Goal: Task Accomplishment & Management: Use online tool/utility

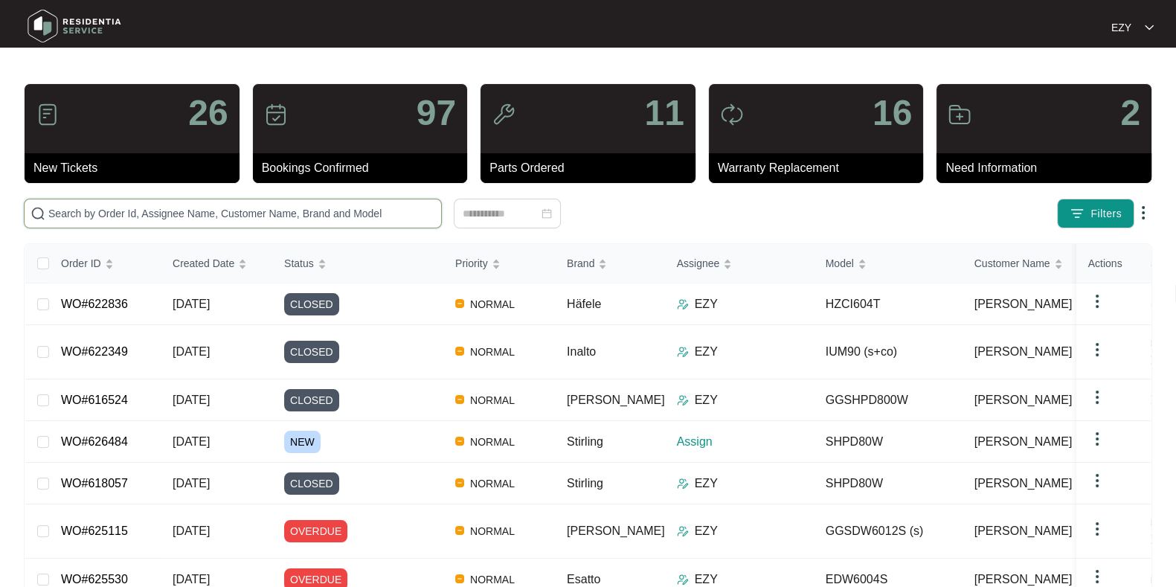
click at [209, 217] on input "text" at bounding box center [241, 213] width 387 height 16
paste input "624937"
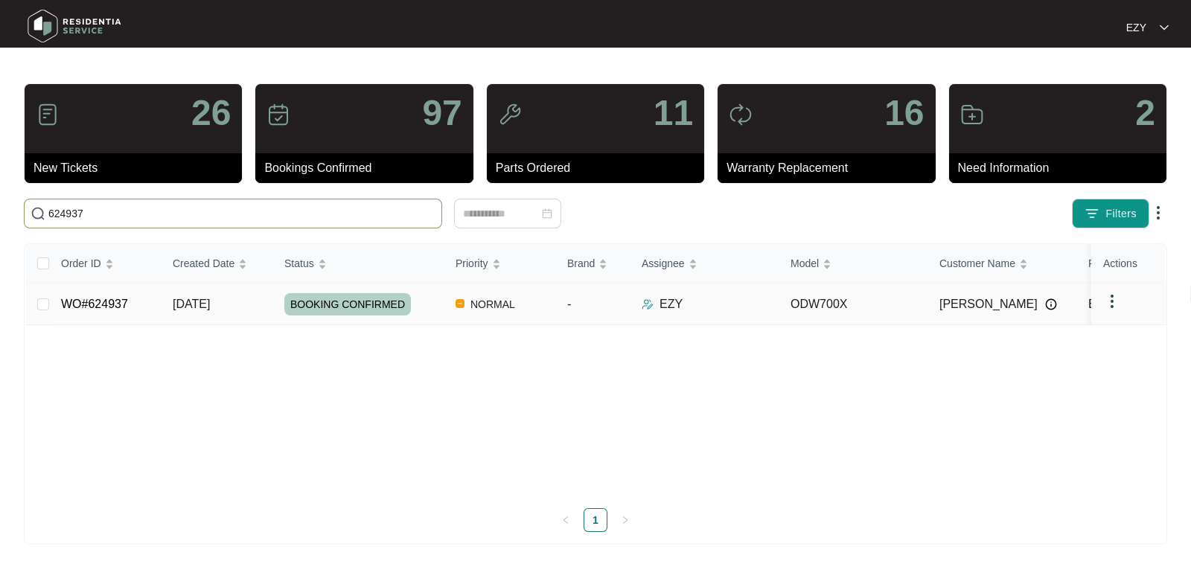
type input "624937"
click at [435, 307] on div "BOOKING CONFIRMED" at bounding box center [363, 304] width 159 height 22
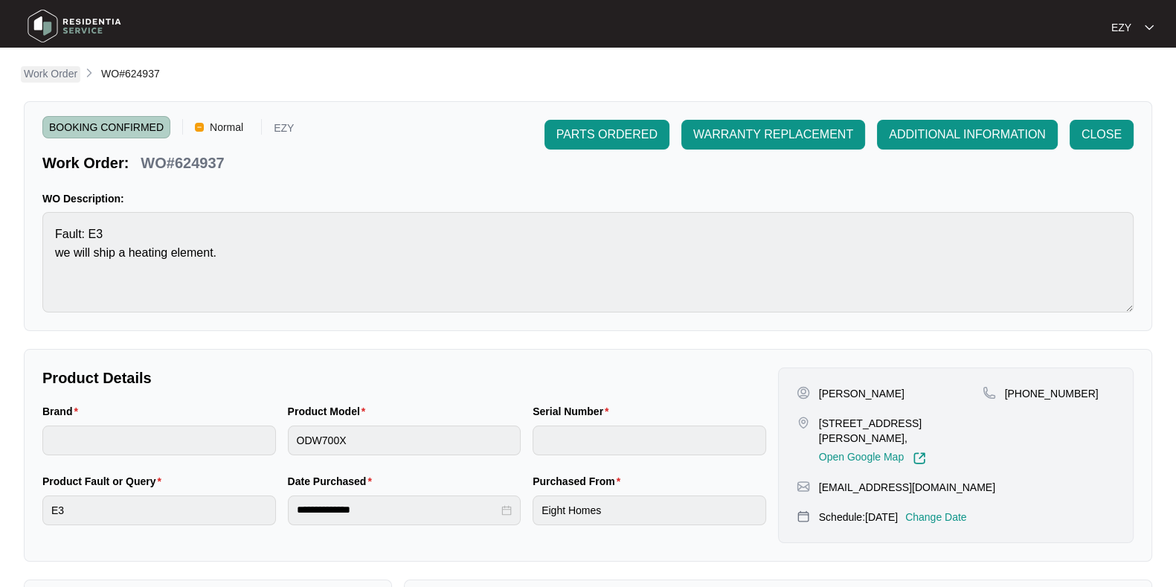
click at [63, 76] on p "Work Order" at bounding box center [51, 73] width 54 height 15
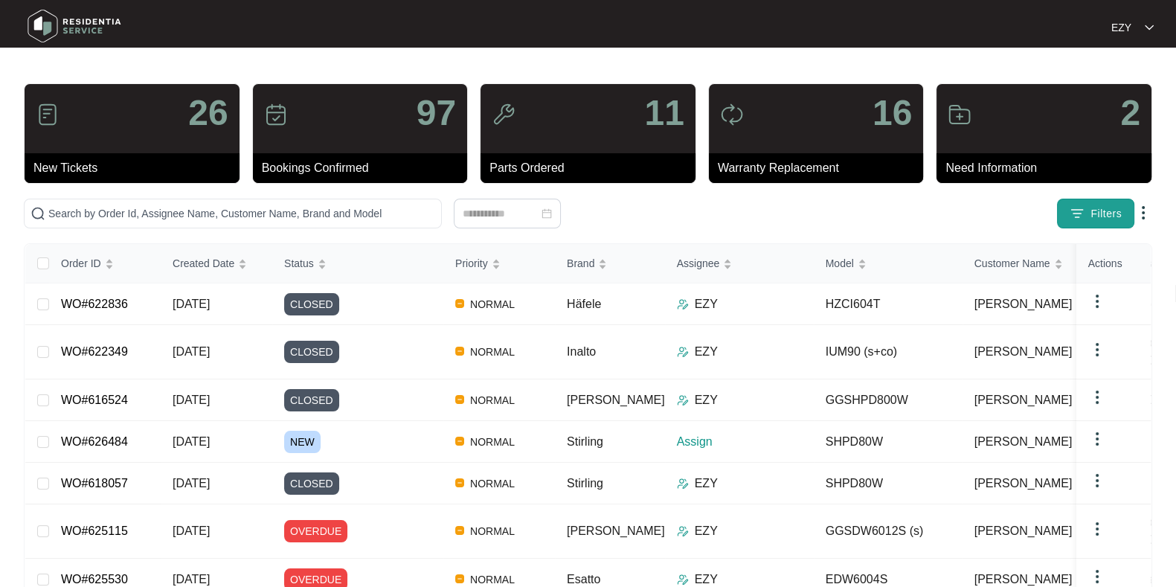
click at [1091, 220] on span "Filters" at bounding box center [1106, 214] width 31 height 16
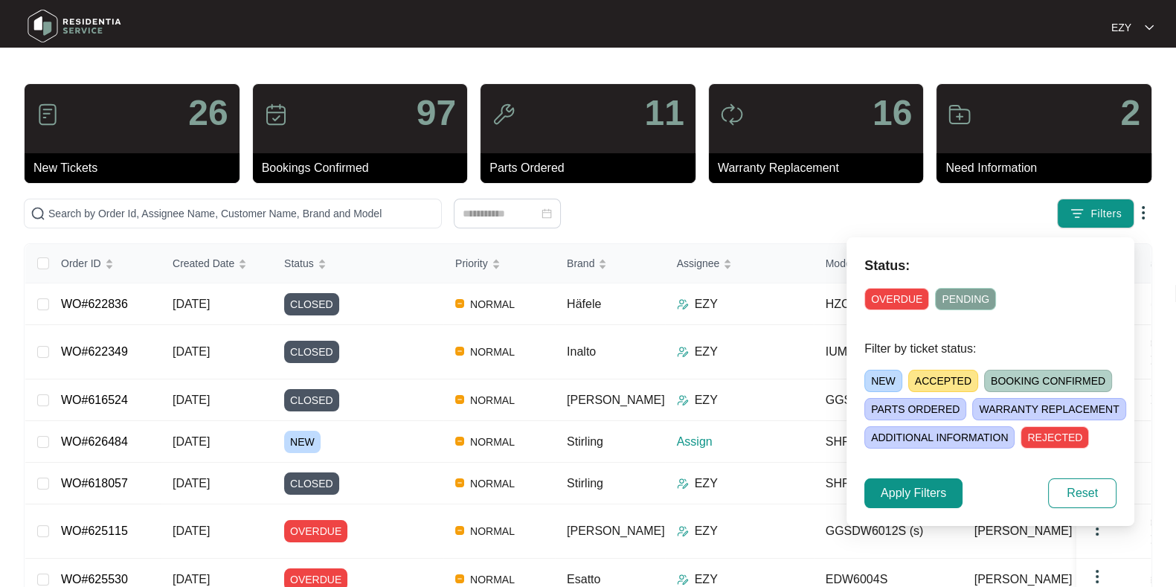
click at [889, 382] on span "NEW" at bounding box center [884, 381] width 38 height 22
click at [896, 496] on span "Apply Filters" at bounding box center [913, 493] width 65 height 18
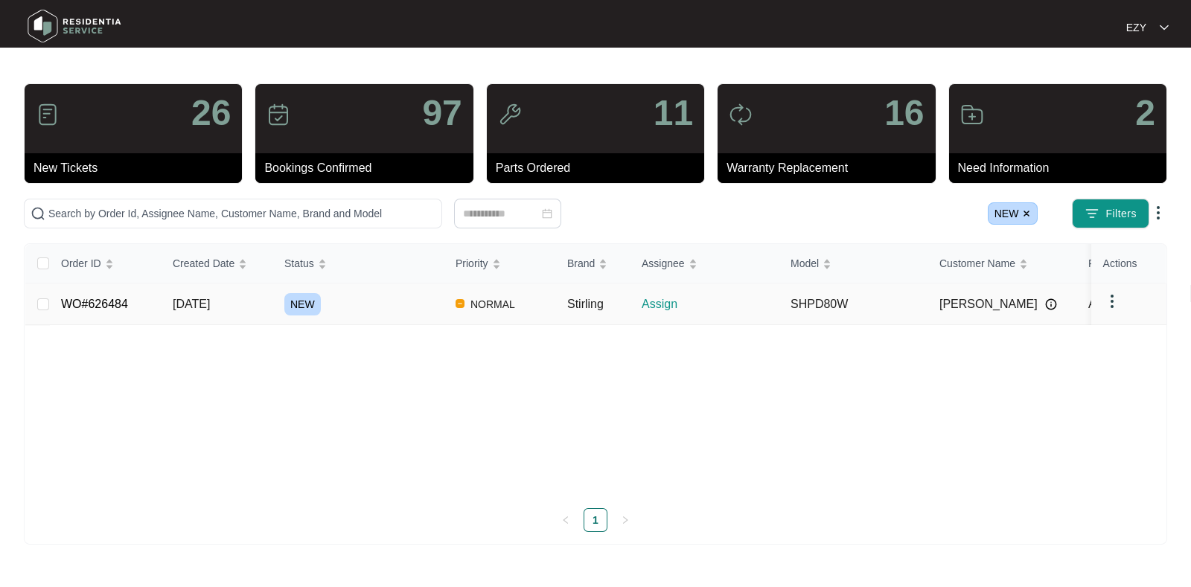
click at [374, 314] on td "NEW" at bounding box center [357, 305] width 171 height 42
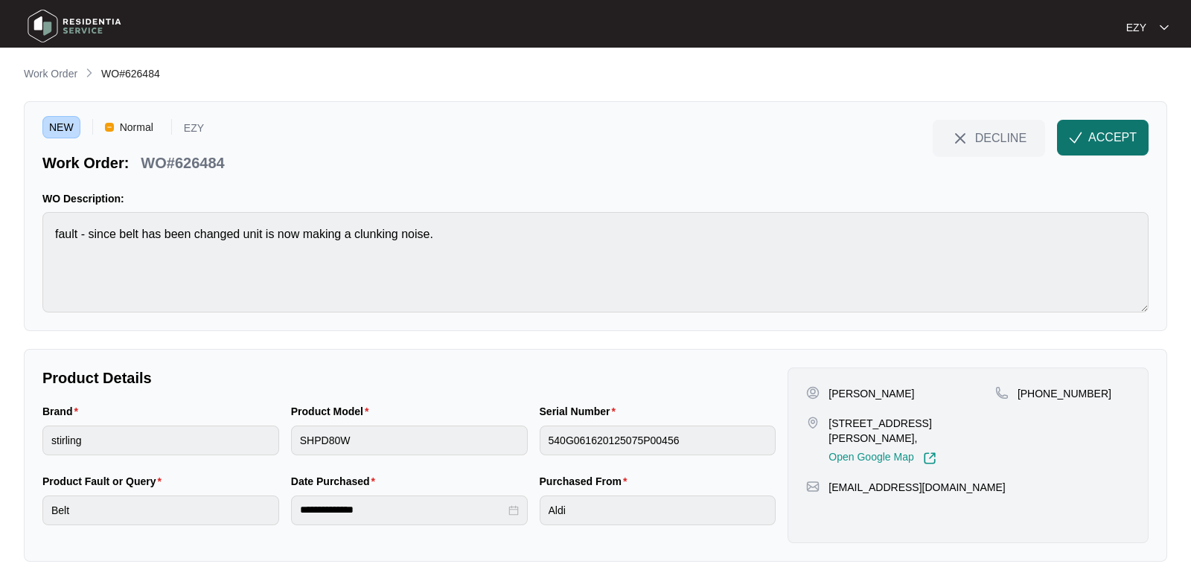
click at [1074, 145] on span "button" at bounding box center [1075, 140] width 13 height 13
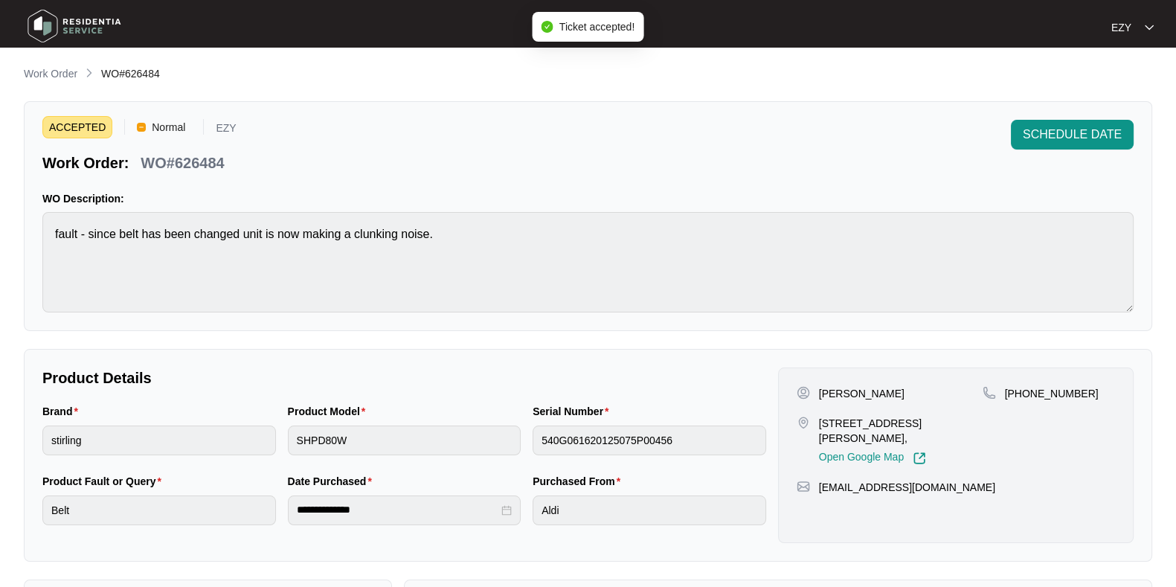
click at [166, 155] on p "WO#626484" at bounding box center [182, 163] width 83 height 21
copy div "WO#626484 SCHEDULE DATE"
click at [840, 418] on p "[STREET_ADDRESS][PERSON_NAME]," at bounding box center [901, 431] width 164 height 30
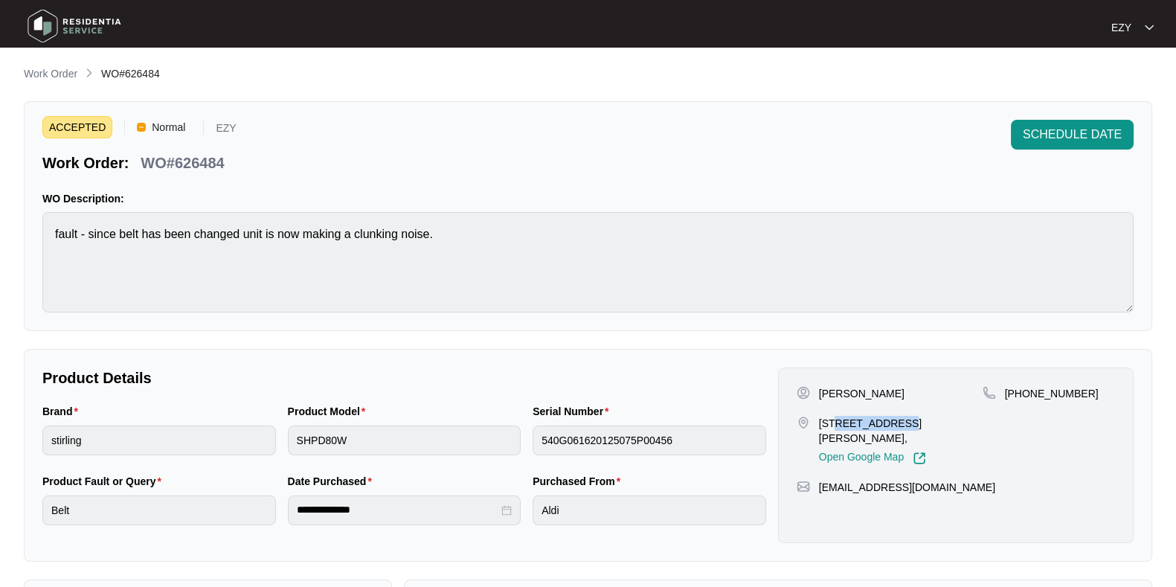
click at [840, 418] on p "[STREET_ADDRESS][PERSON_NAME]," at bounding box center [901, 431] width 164 height 30
copy p "[STREET_ADDRESS][PERSON_NAME],"
click at [840, 418] on p "[STREET_ADDRESS][PERSON_NAME]," at bounding box center [901, 431] width 164 height 30
click at [594, 457] on div "Serial Number 540G061620125075P00456" at bounding box center [650, 438] width 246 height 70
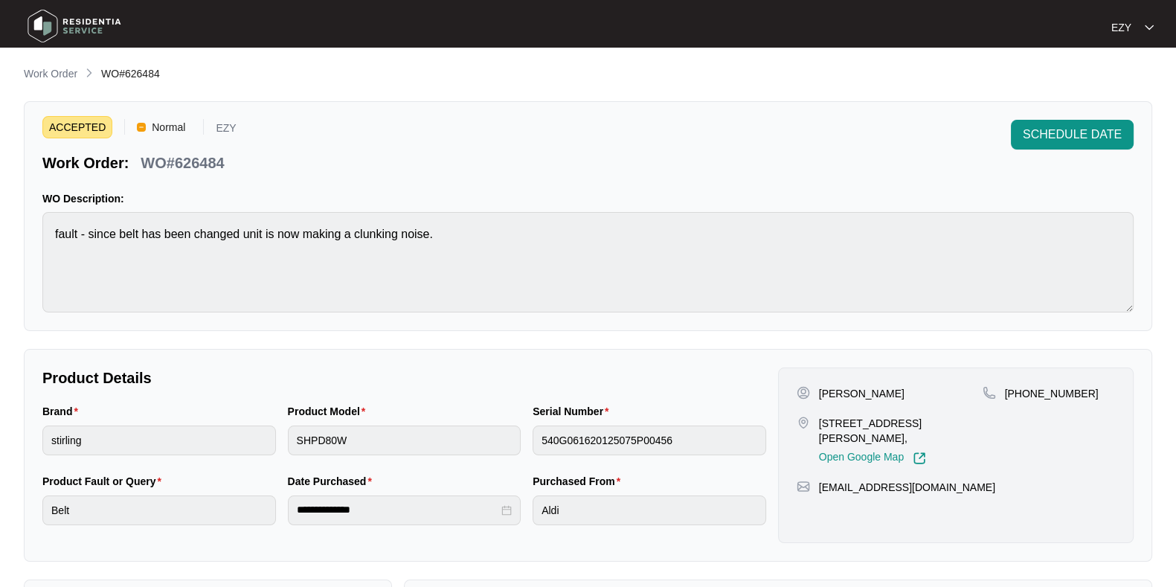
scroll to position [258, 0]
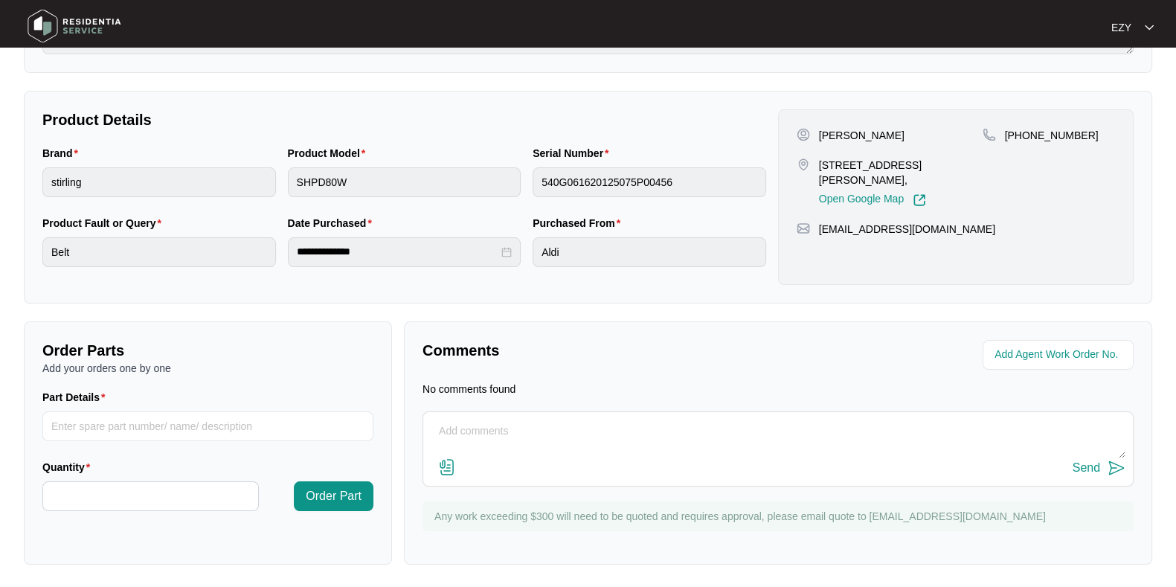
click at [823, 124] on div "[PERSON_NAME] [STREET_ADDRESS][PERSON_NAME], Open Google Map [PHONE_NUMBER] [EM…" at bounding box center [956, 197] width 356 height 176
copy p "[PERSON_NAME]"
drag, startPoint x: 1073, startPoint y: 135, endPoint x: 1022, endPoint y: 138, distance: 50.7
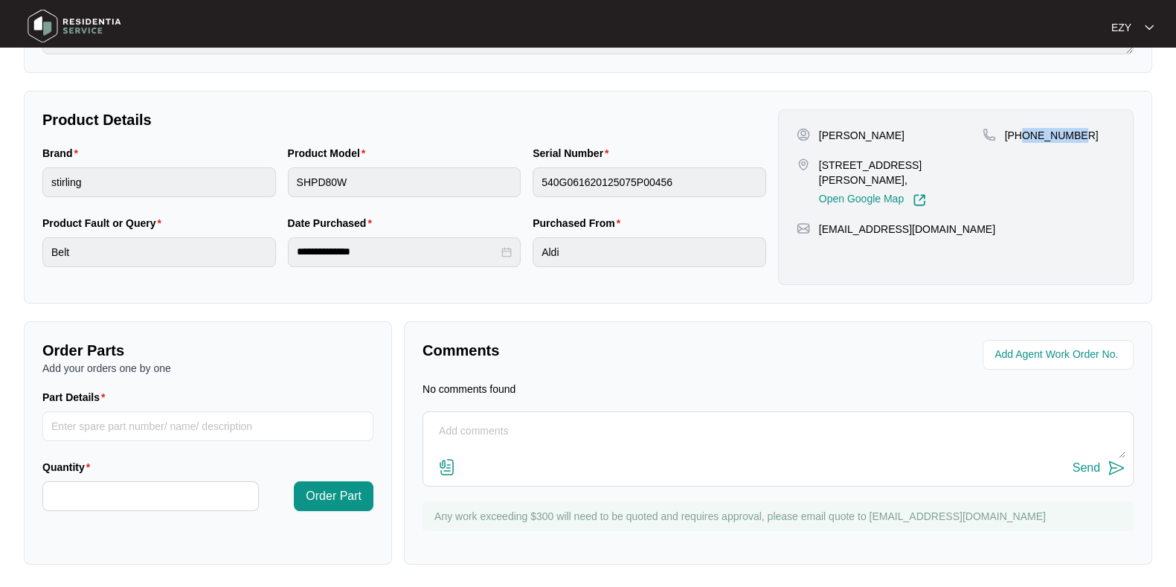
click at [1022, 138] on p "[PHONE_NUMBER]" at bounding box center [1052, 135] width 94 height 15
copy p "439688847"
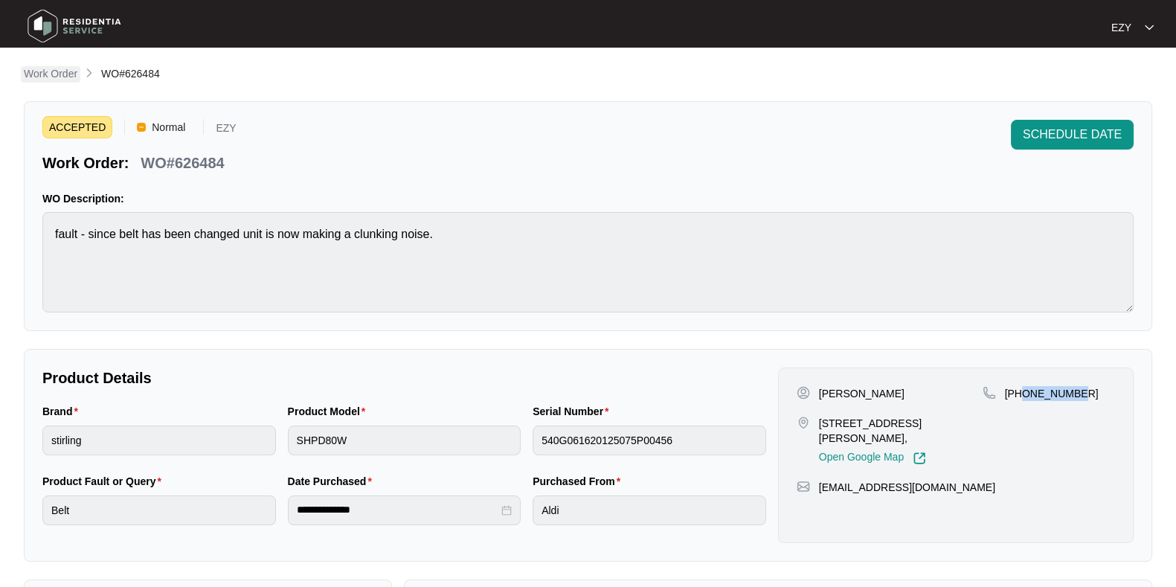
click at [71, 76] on p "Work Order" at bounding box center [51, 73] width 54 height 15
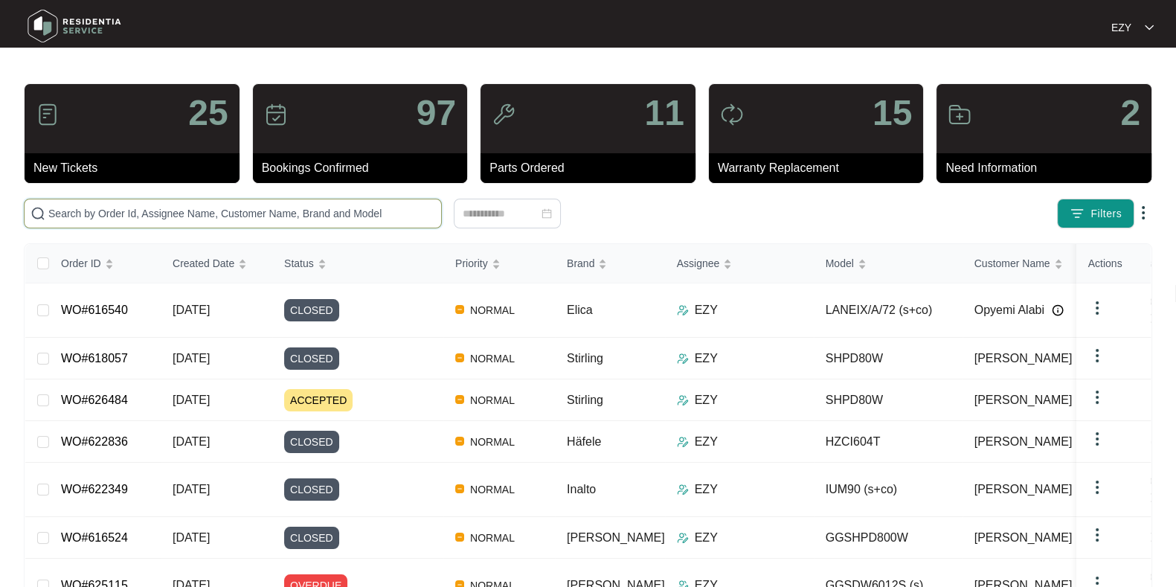
click at [279, 220] on input "text" at bounding box center [241, 213] width 387 height 16
paste input "626491"
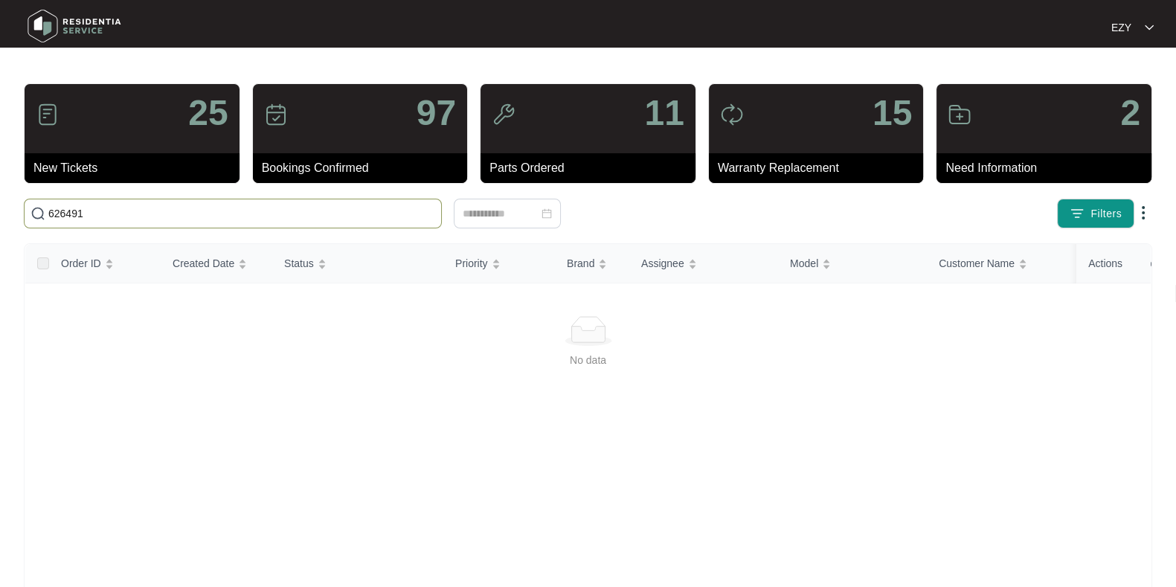
click at [246, 225] on span "626491" at bounding box center [233, 214] width 418 height 30
click at [250, 225] on span "626491" at bounding box center [233, 214] width 418 height 30
click at [233, 217] on input "626491" at bounding box center [241, 213] width 387 height 16
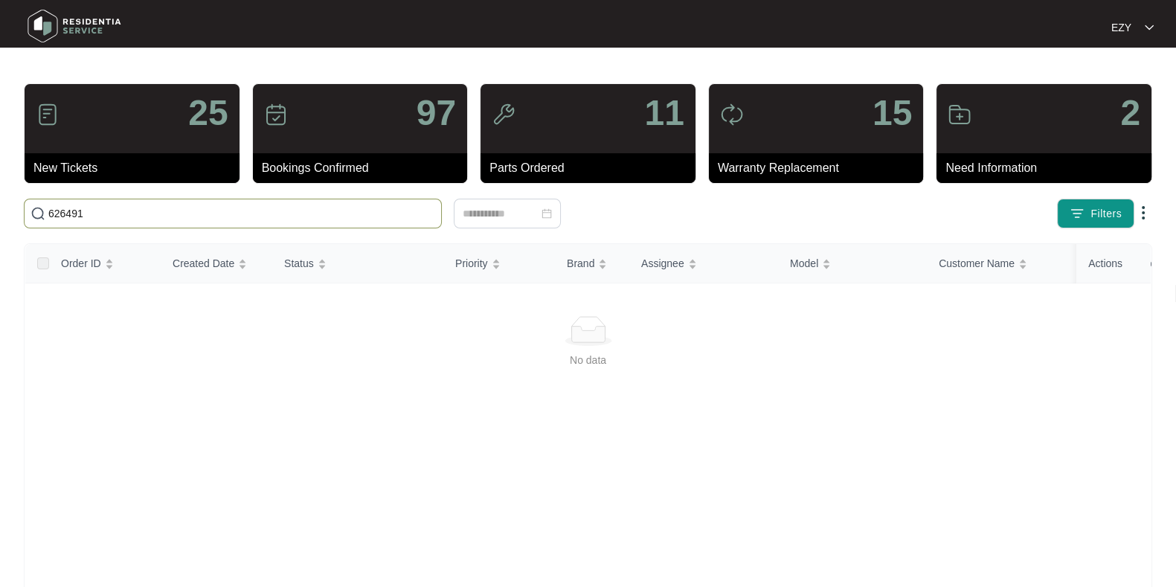
click at [233, 217] on input "626491" at bounding box center [241, 213] width 387 height 16
paste input "16540"
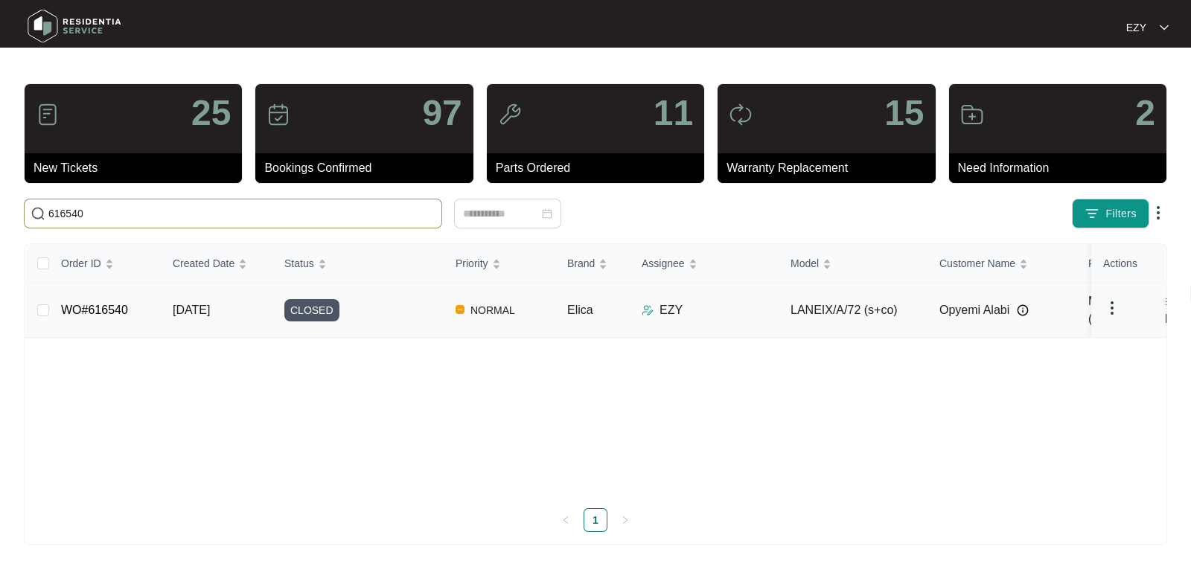
type input "616540"
click at [396, 317] on td "CLOSED" at bounding box center [357, 311] width 171 height 54
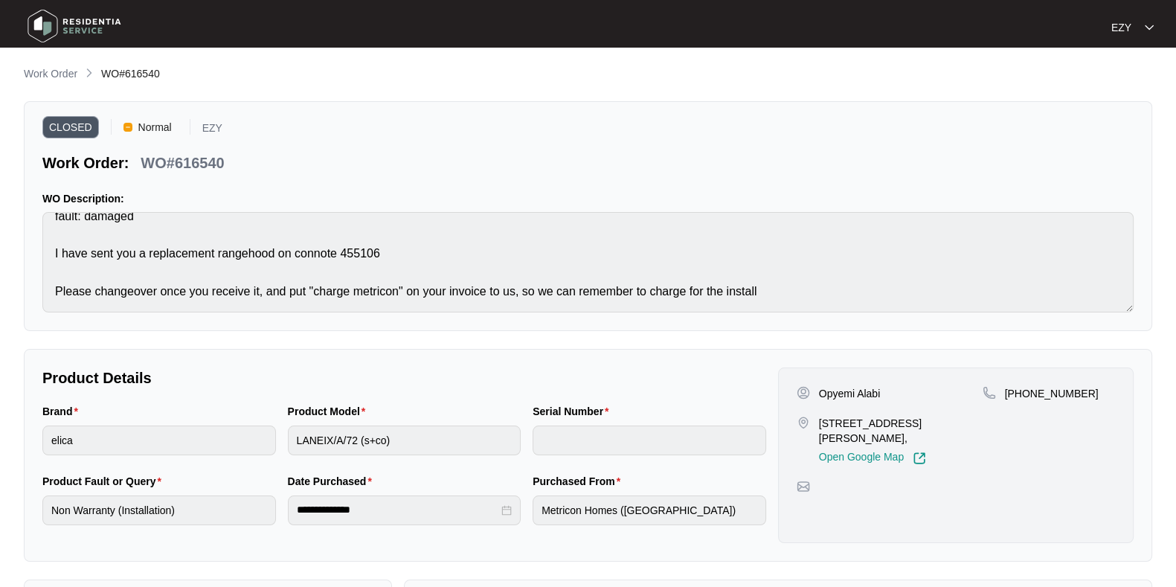
click at [841, 425] on p "[STREET_ADDRESS][PERSON_NAME]," at bounding box center [901, 431] width 164 height 30
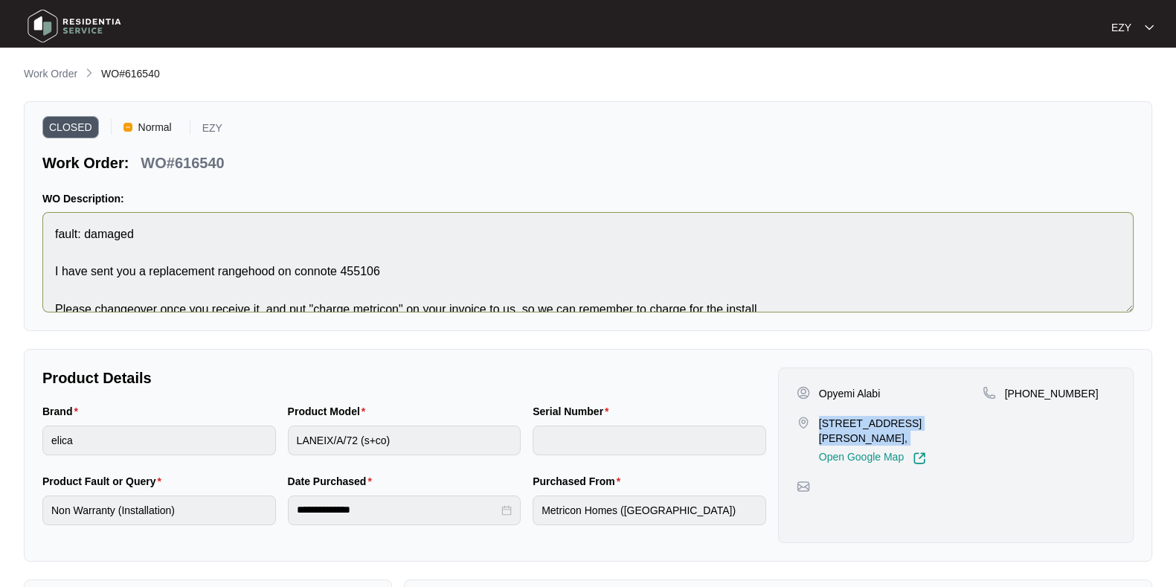
scroll to position [18, 0]
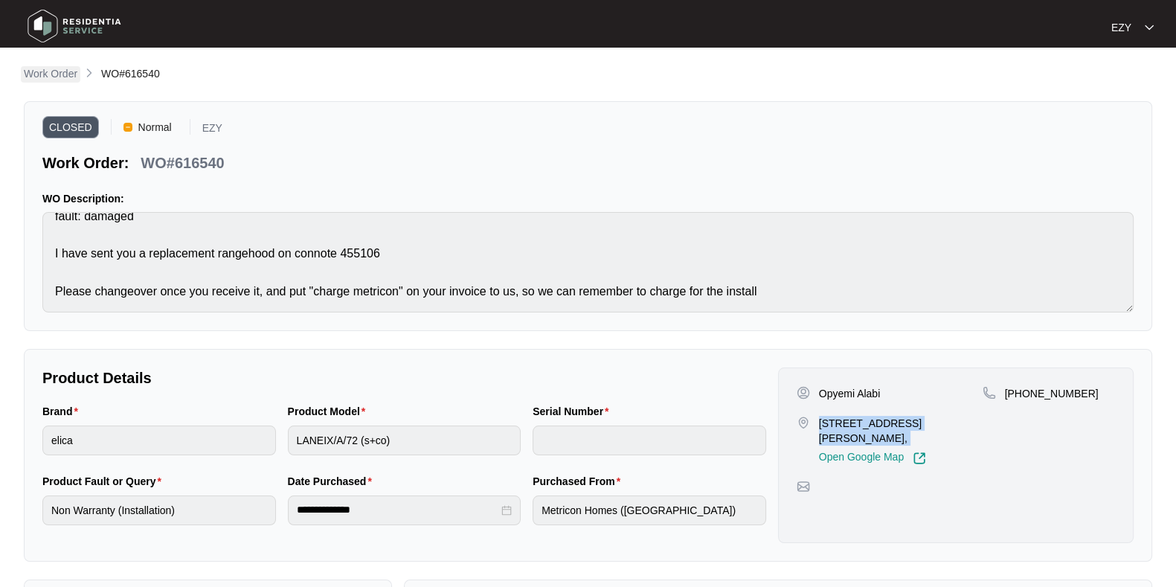
click at [45, 80] on p "Work Order" at bounding box center [51, 73] width 54 height 15
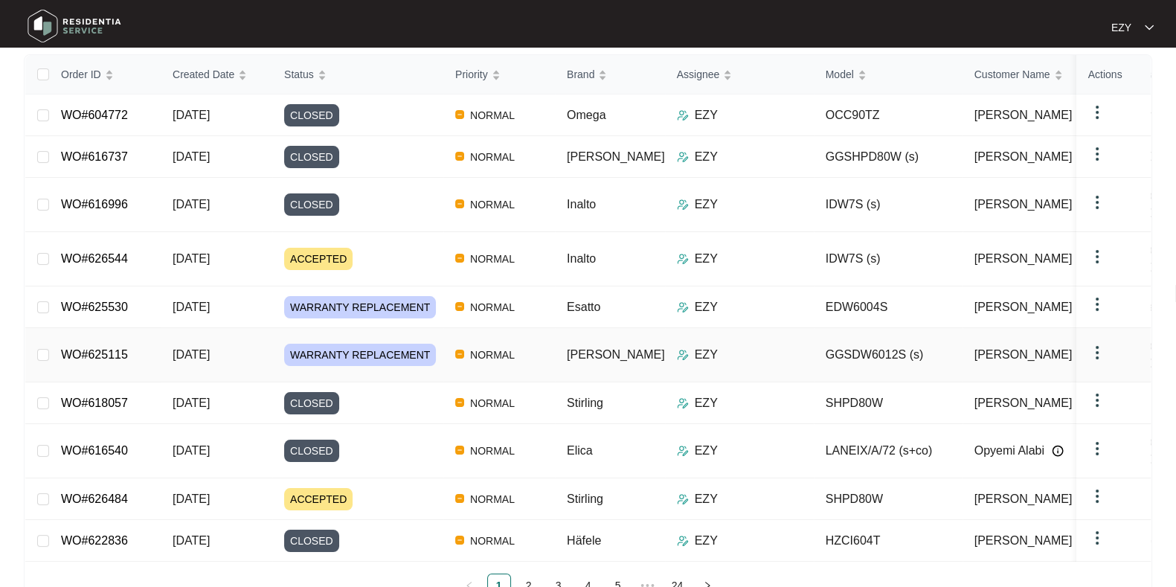
scroll to position [190, 0]
click at [385, 529] on div "CLOSED" at bounding box center [363, 540] width 159 height 22
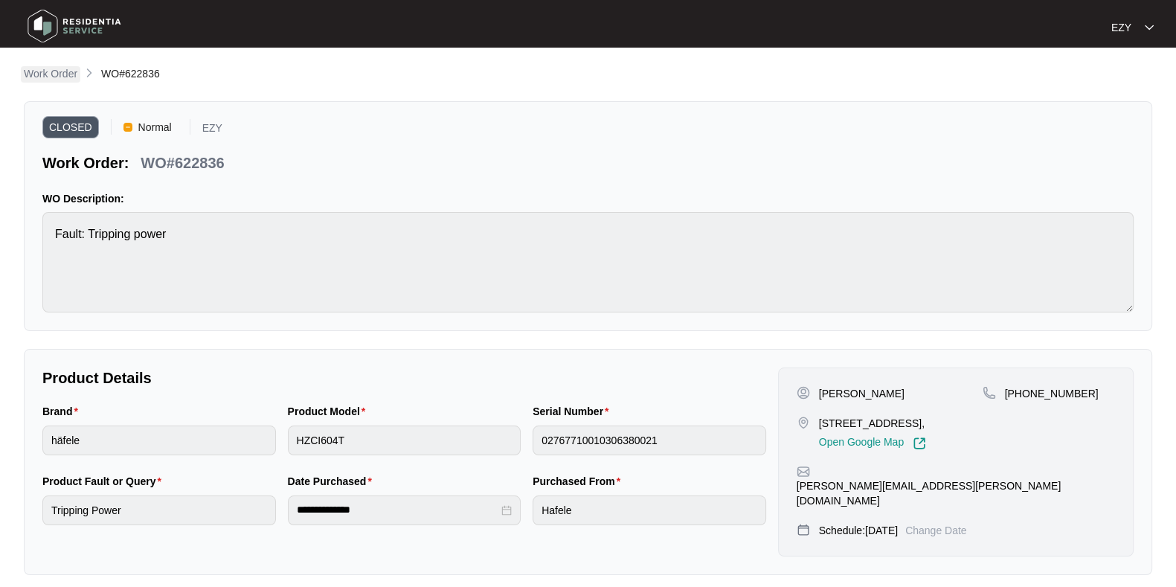
click at [48, 71] on p "Work Order" at bounding box center [51, 73] width 54 height 15
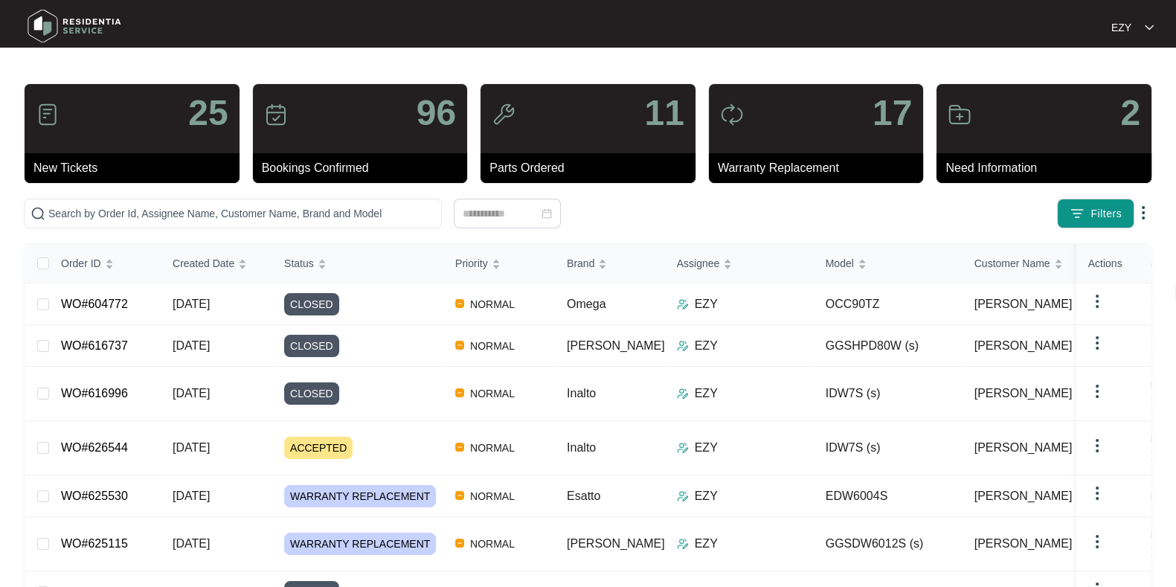
click at [1094, 195] on div "25 New Tickets 96 Bookings Confirmed 11 Parts Ordered 17 Warranty Replacement 2…" at bounding box center [588, 441] width 1129 height 716
click at [1093, 203] on button "Filters" at bounding box center [1095, 214] width 77 height 30
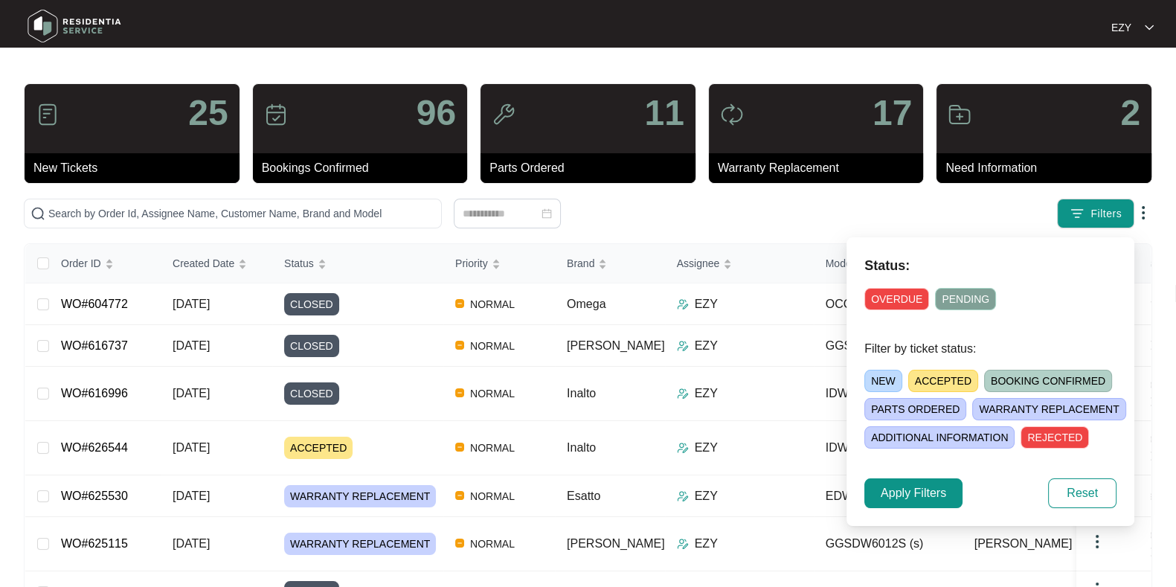
click at [629, 191] on div "25 New Tickets 96 Bookings Confirmed 11 Parts Ordered 17 Warranty Replacement 2…" at bounding box center [588, 441] width 1129 height 716
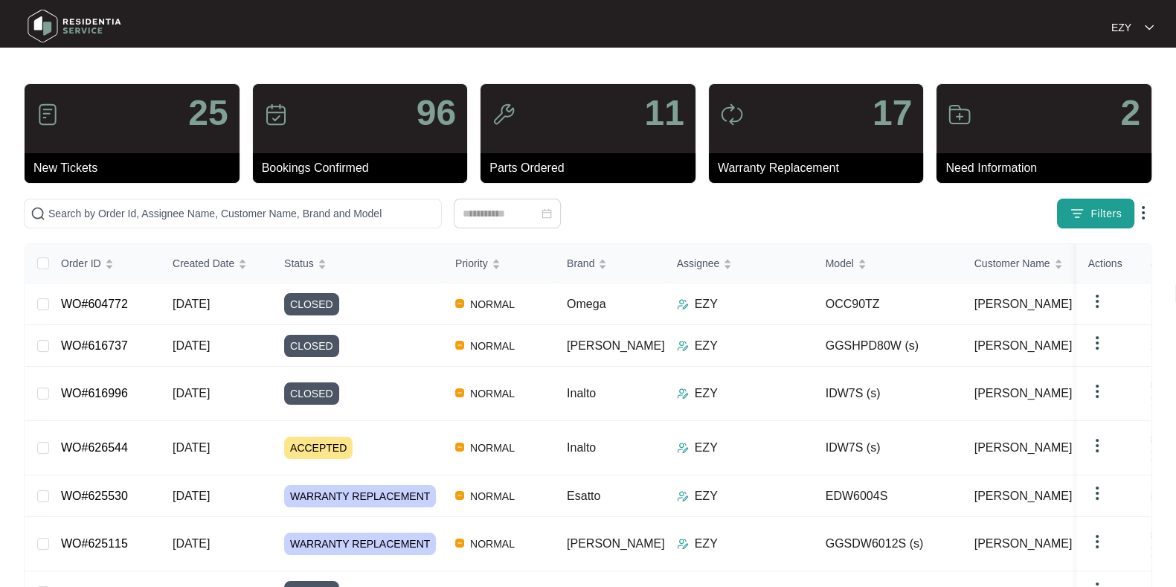
click at [1072, 210] on img "button" at bounding box center [1077, 213] width 15 height 15
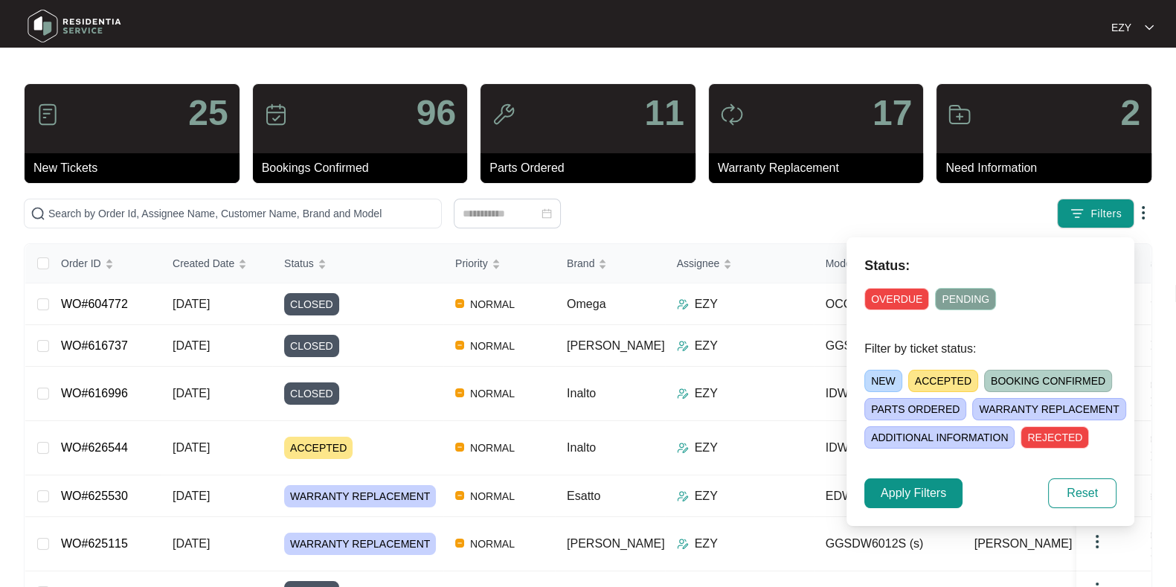
click at [890, 374] on span "NEW" at bounding box center [884, 381] width 38 height 22
click at [911, 489] on span "Apply Filters" at bounding box center [913, 493] width 65 height 18
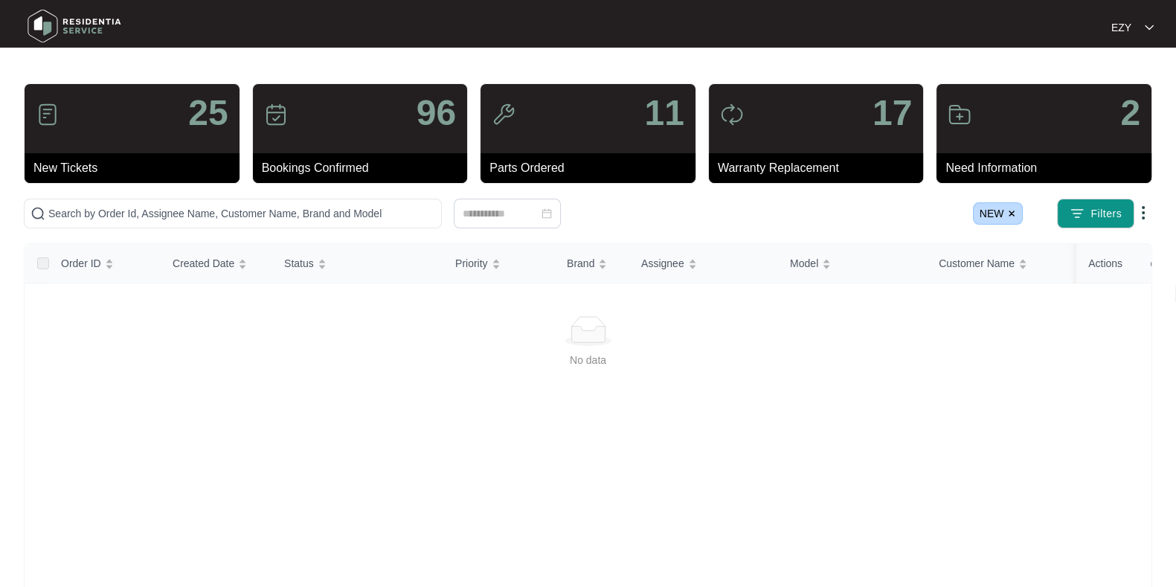
click at [1011, 210] on img at bounding box center [1012, 213] width 9 height 9
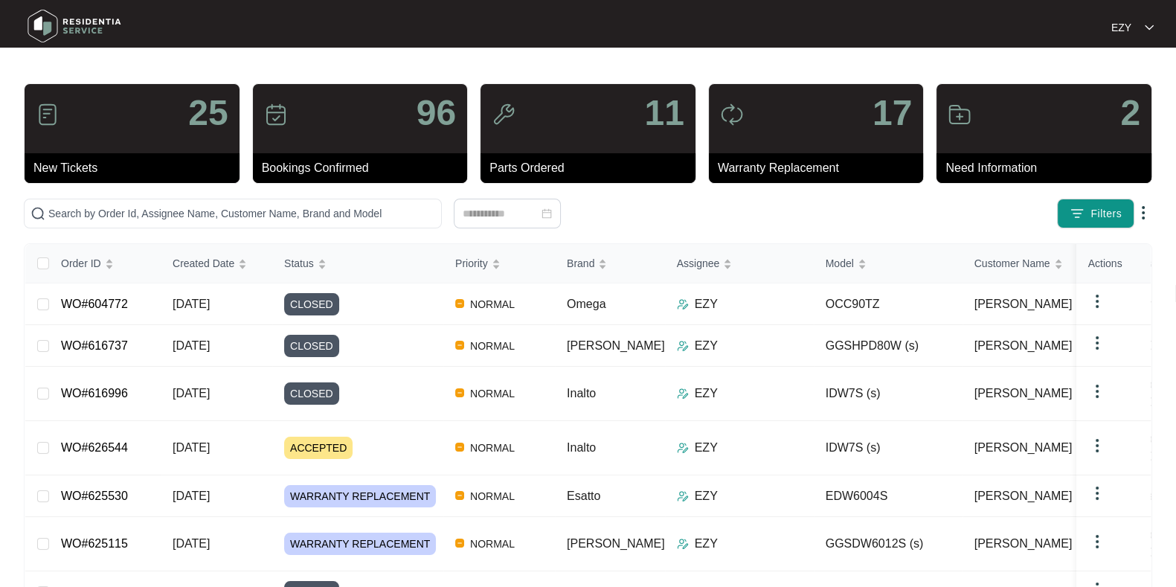
click at [1011, 210] on div "Filters" at bounding box center [921, 214] width 464 height 30
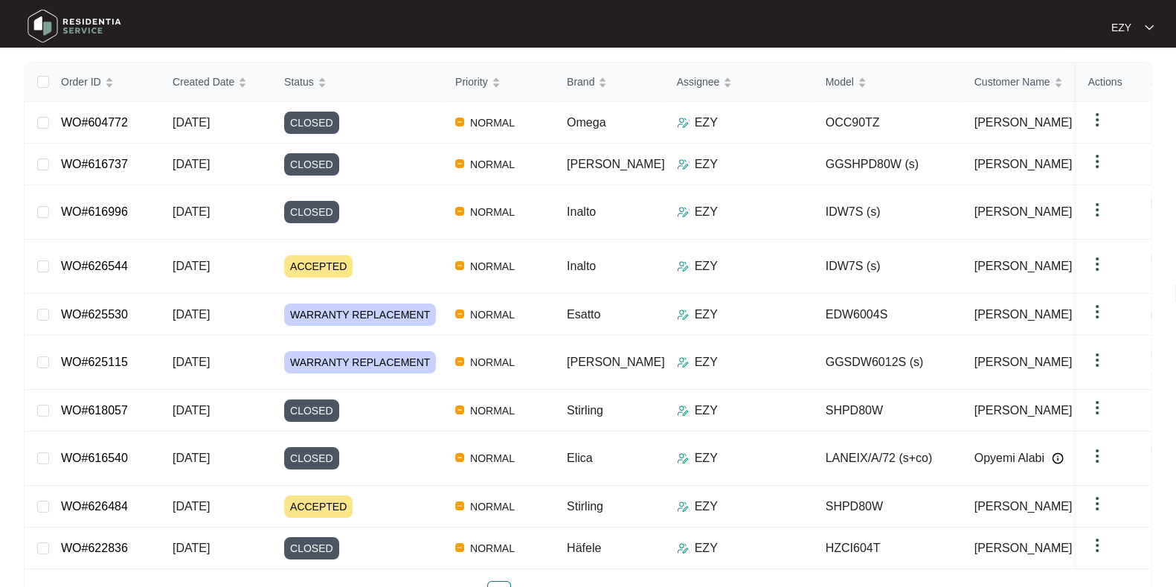
scroll to position [190, 0]
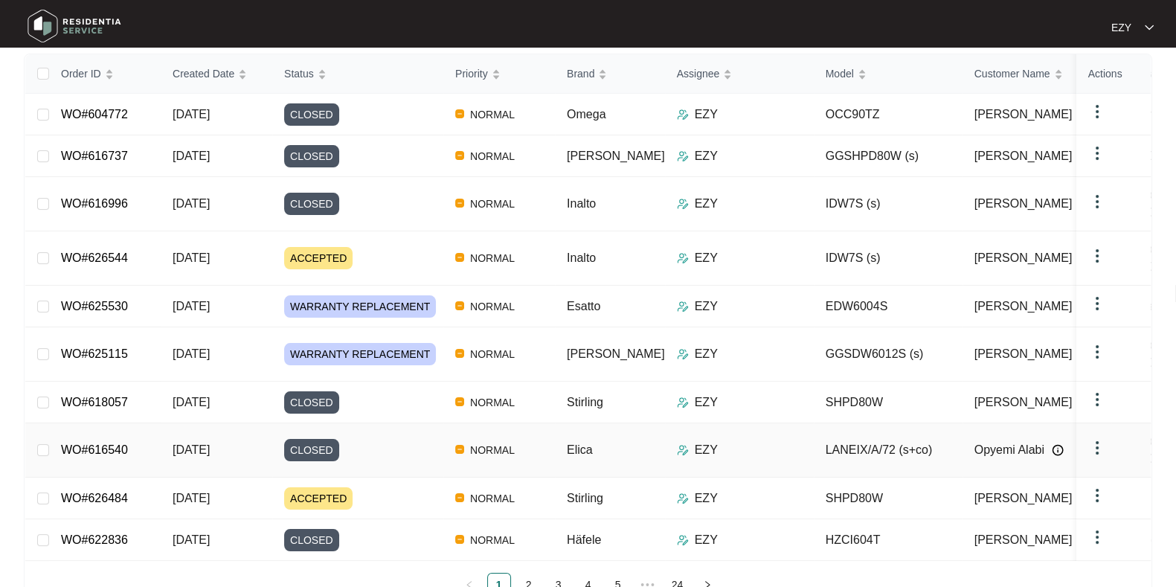
click at [382, 439] on div "CLOSED" at bounding box center [363, 450] width 159 height 22
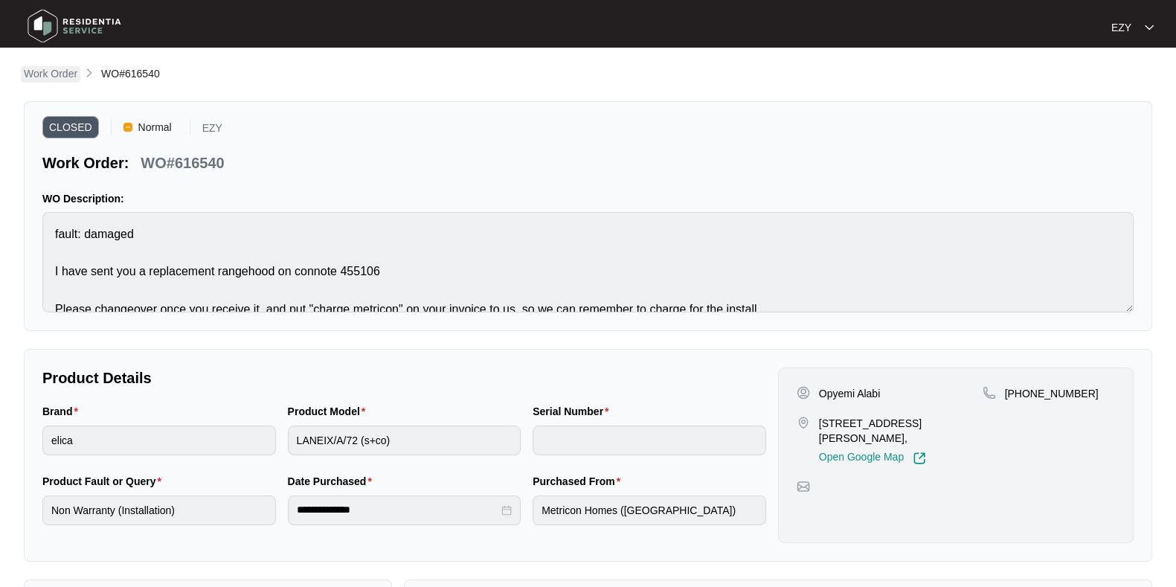
click at [56, 69] on p "Work Order" at bounding box center [51, 73] width 54 height 15
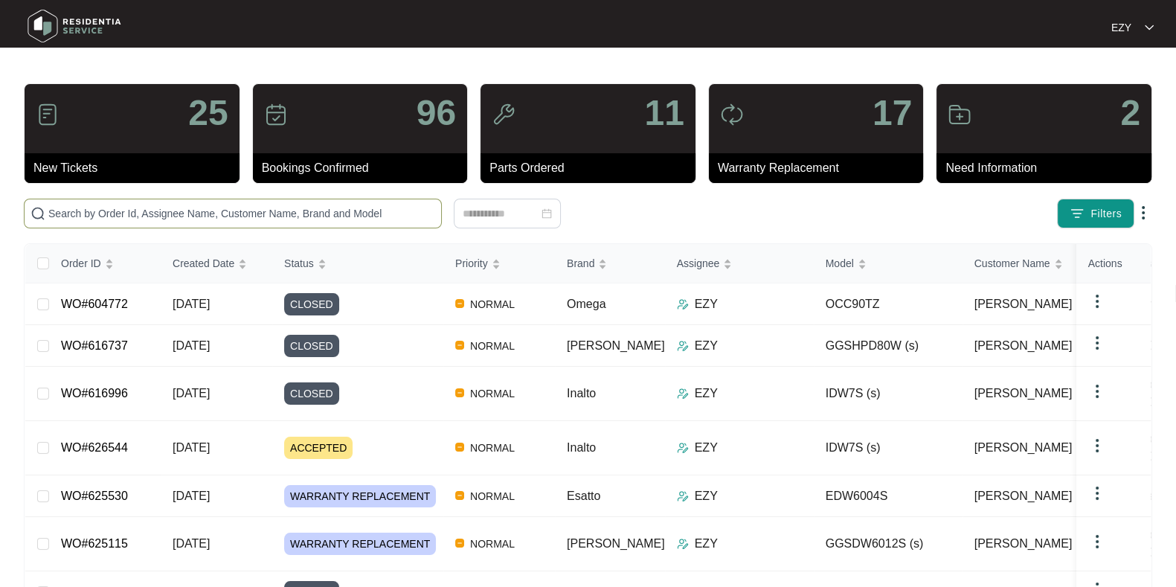
click at [283, 215] on input "text" at bounding box center [241, 213] width 387 height 16
paste input "616540"
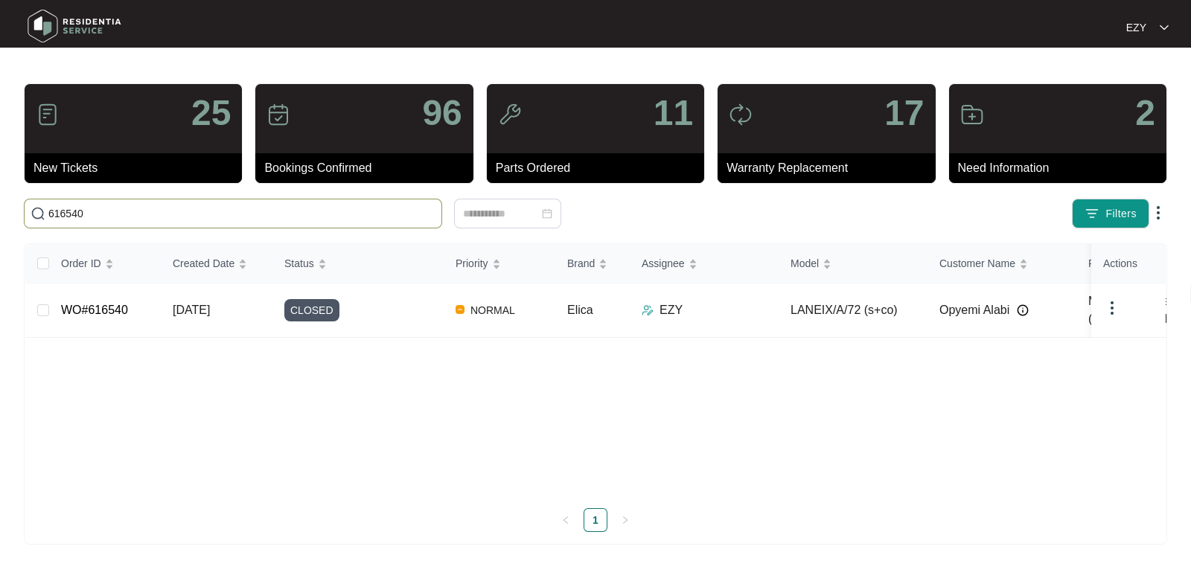
type input "616540"
click at [412, 319] on td "CLOSED" at bounding box center [357, 311] width 171 height 54
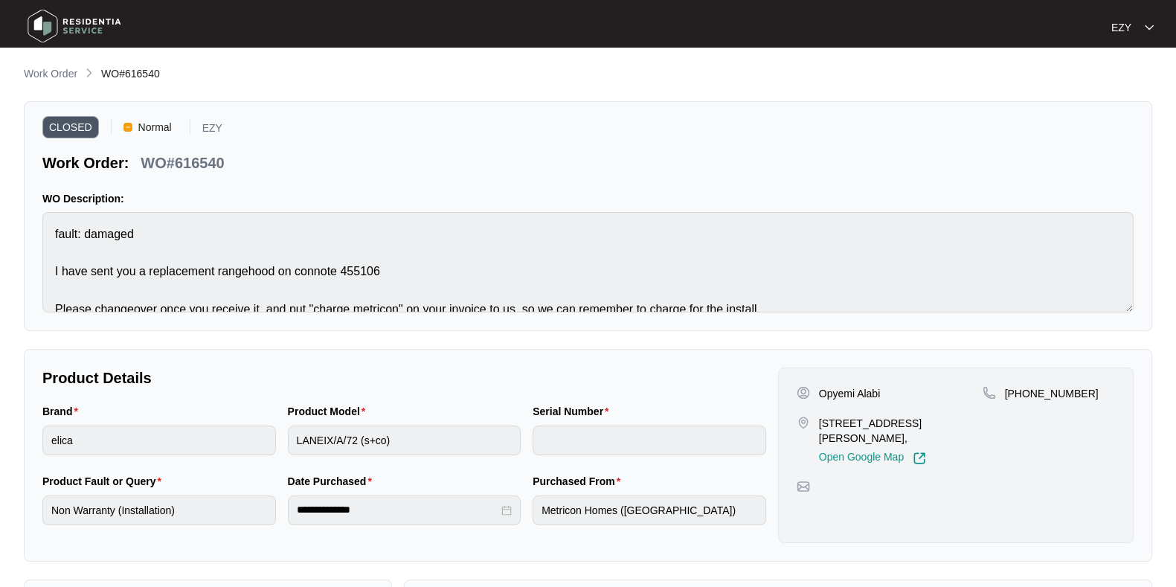
click at [257, 188] on div "CLOSED Normal EZY Work Order: WO#616540 WO Description: fault: damaged I have s…" at bounding box center [588, 216] width 1129 height 230
click at [70, 76] on p "Work Order" at bounding box center [51, 73] width 54 height 15
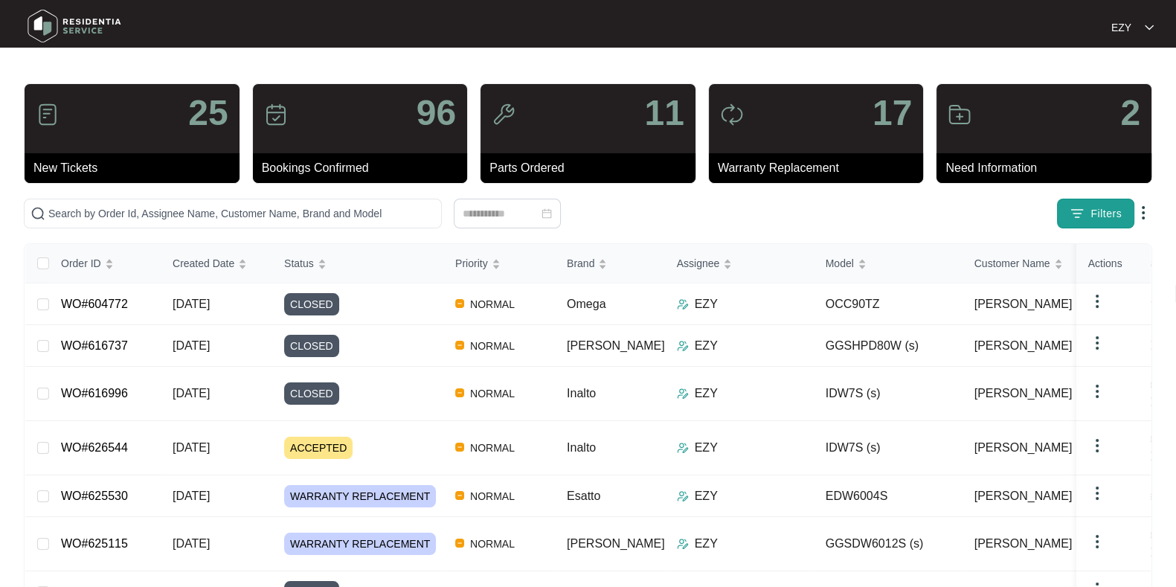
click at [1102, 216] on span "Filters" at bounding box center [1106, 214] width 31 height 16
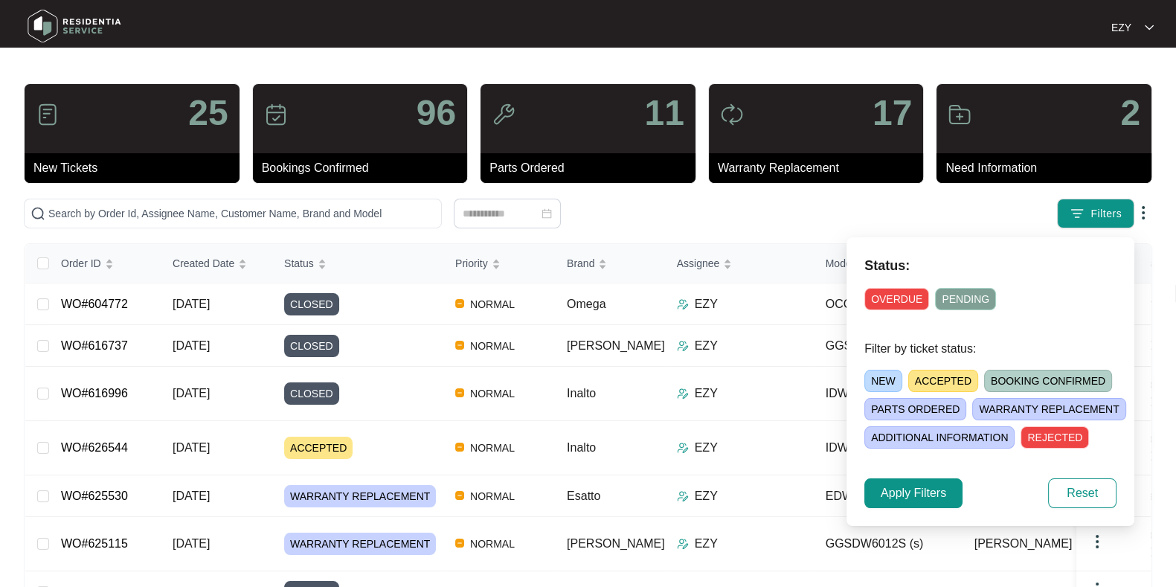
click at [888, 379] on span "NEW" at bounding box center [884, 381] width 38 height 22
click at [885, 502] on button "Apply Filters" at bounding box center [914, 493] width 98 height 30
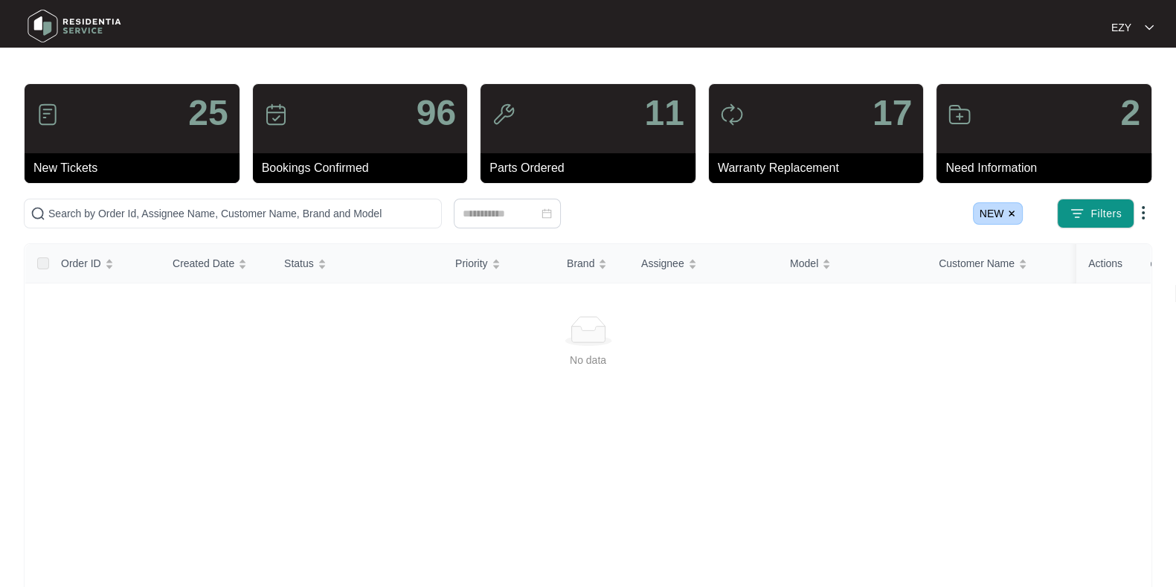
click at [1012, 217] on span "NEW" at bounding box center [998, 213] width 51 height 22
click at [1012, 214] on img at bounding box center [1012, 213] width 9 height 9
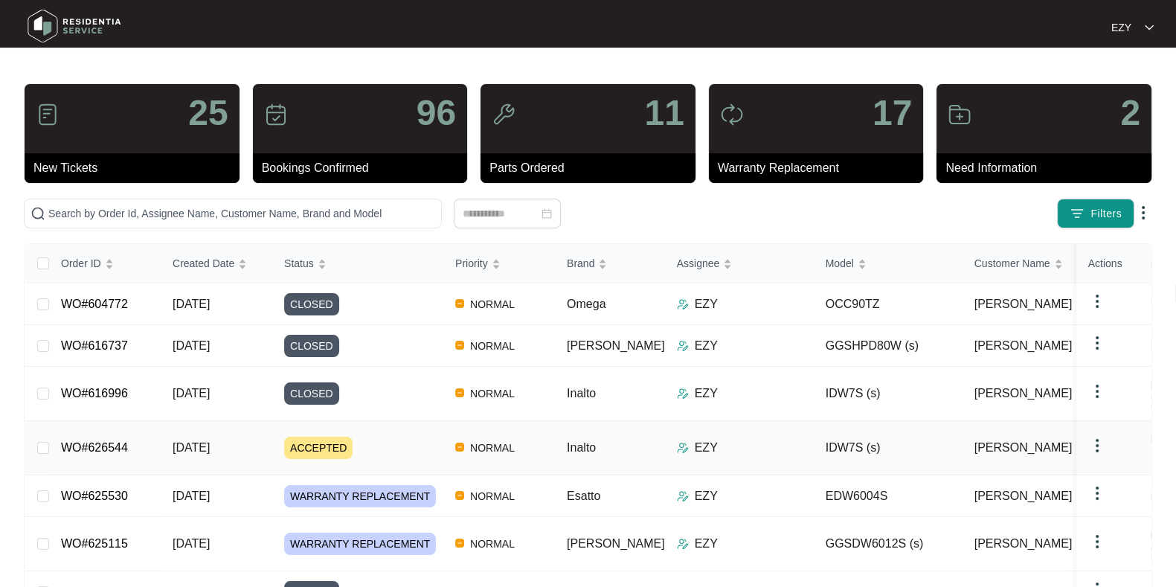
click at [406, 437] on div "ACCEPTED" at bounding box center [363, 448] width 159 height 22
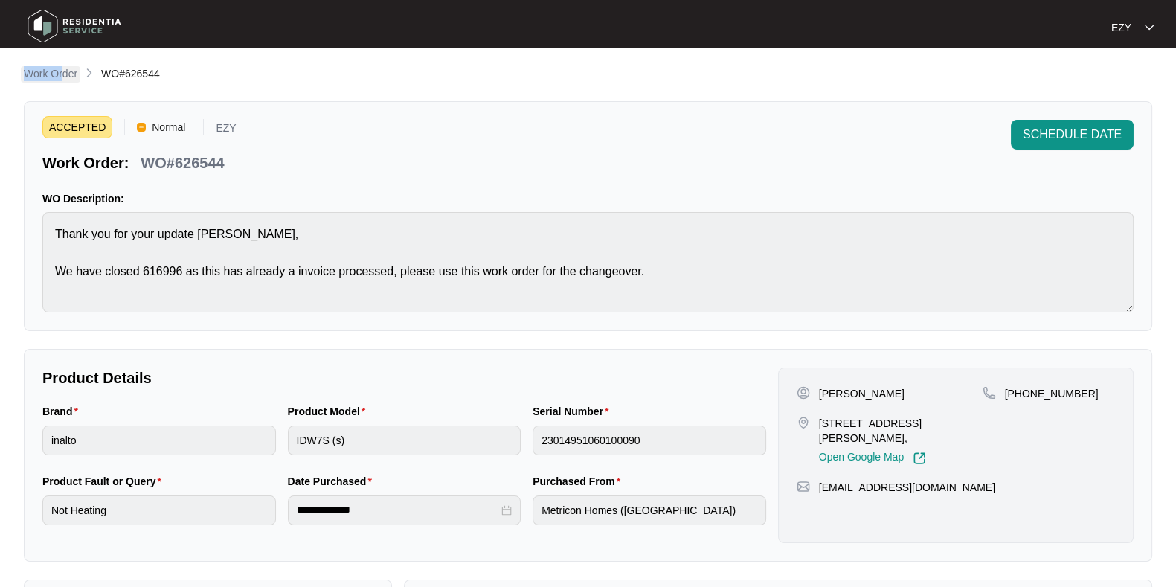
drag, startPoint x: 372, startPoint y: 404, endPoint x: 65, endPoint y: 67, distance: 456.1
click at [65, 67] on li "Work Order" at bounding box center [51, 74] width 54 height 18
click at [65, 67] on p "Work Order" at bounding box center [51, 73] width 54 height 15
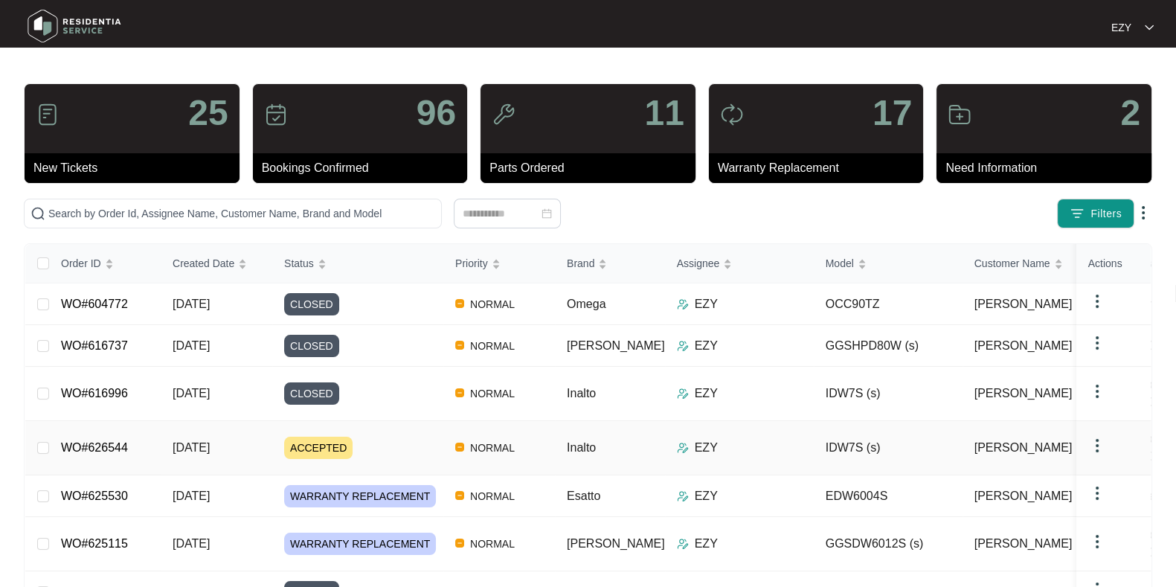
click at [126, 441] on link "WO#626544" at bounding box center [94, 447] width 67 height 13
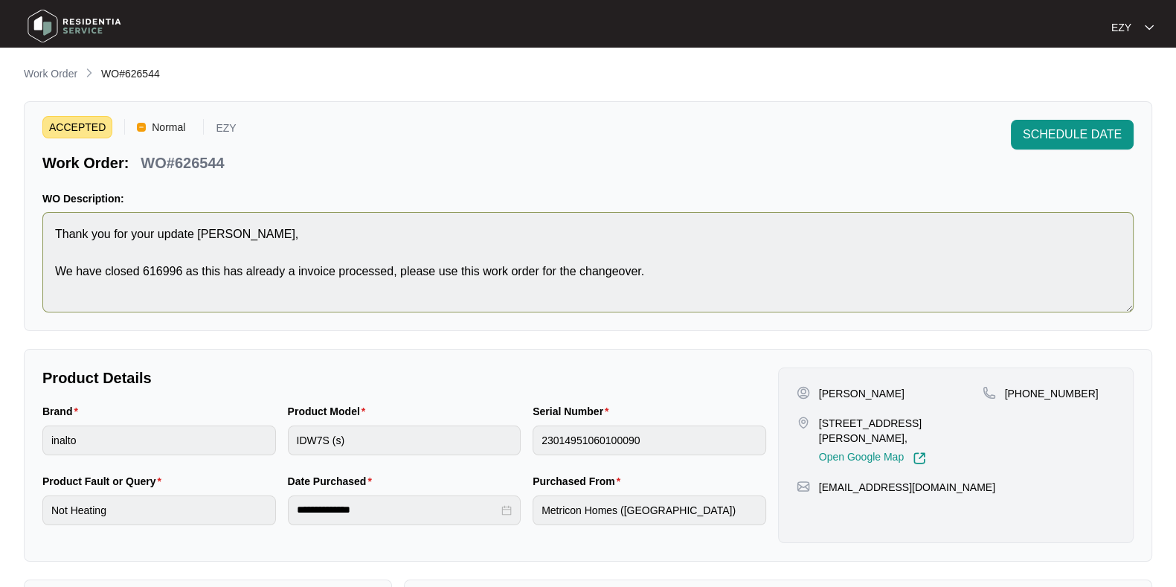
scroll to position [398, 0]
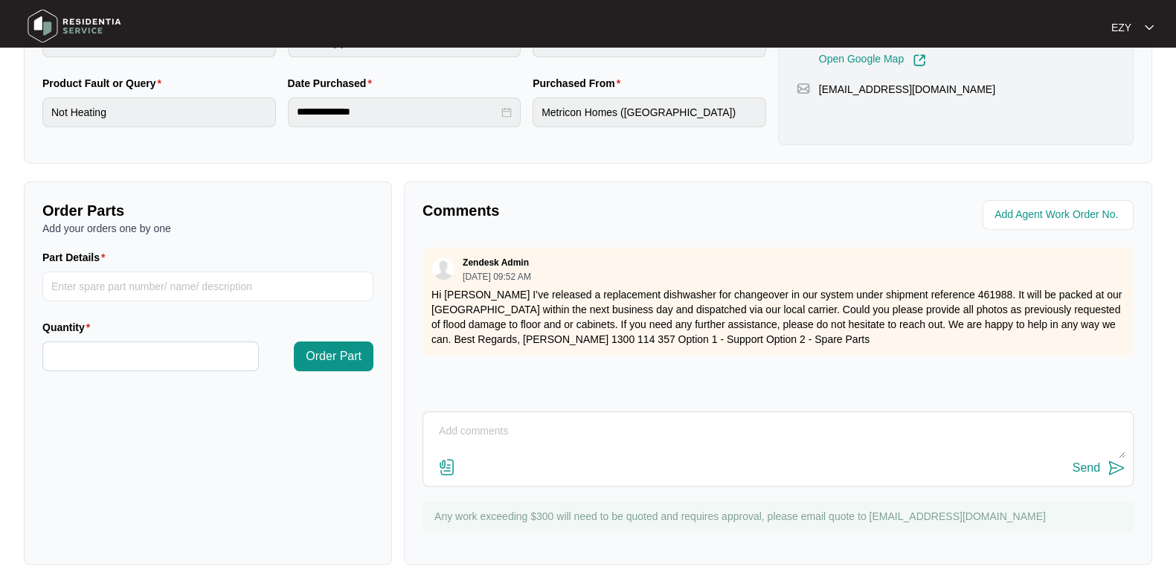
click at [491, 452] on textarea at bounding box center [778, 439] width 695 height 39
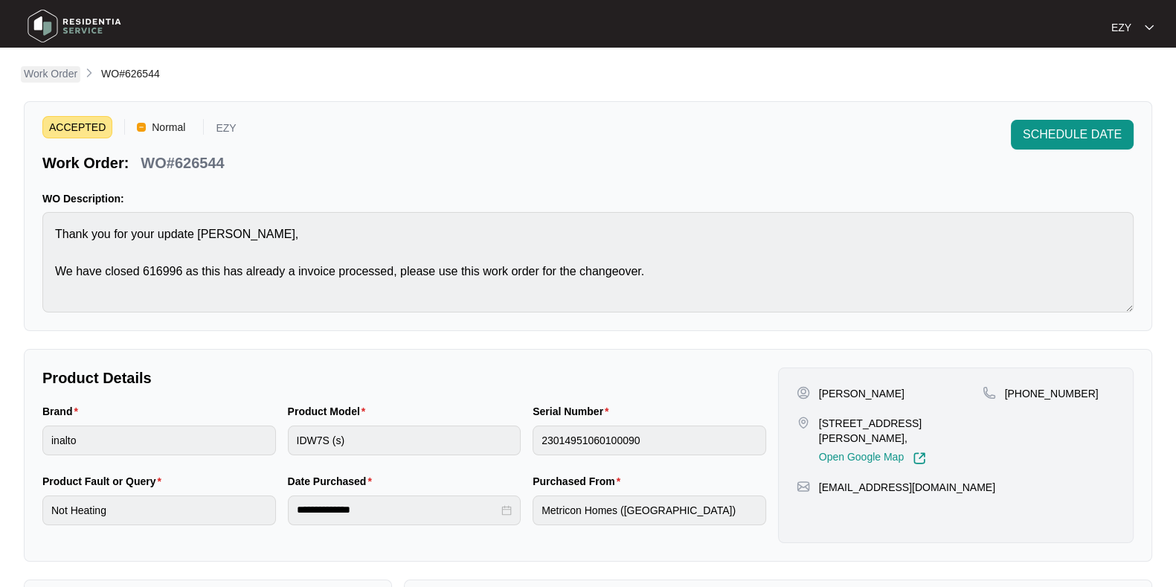
click at [50, 76] on p "Work Order" at bounding box center [51, 73] width 54 height 15
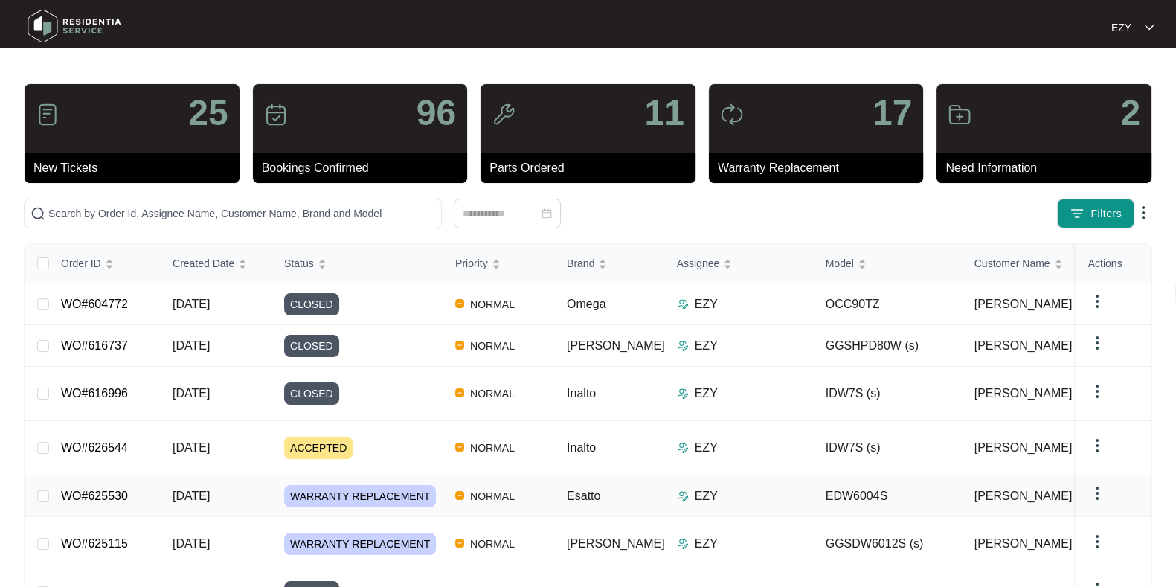
click at [144, 475] on td "WO#625530" at bounding box center [105, 496] width 112 height 42
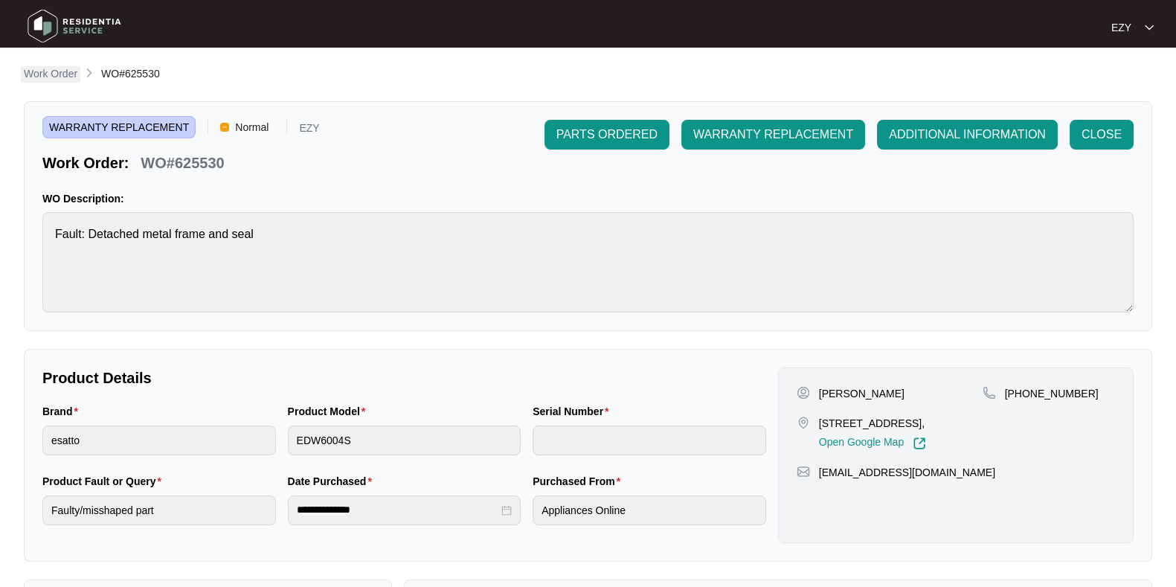
click at [48, 68] on p "Work Order" at bounding box center [51, 73] width 54 height 15
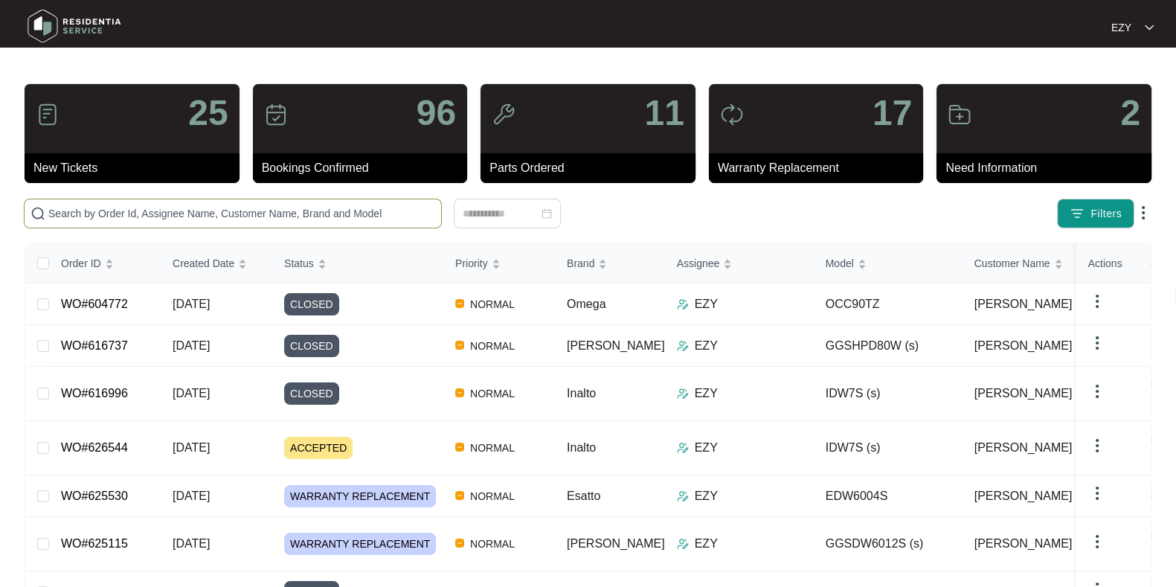
click at [197, 213] on input "text" at bounding box center [241, 213] width 387 height 16
paste input "618218"
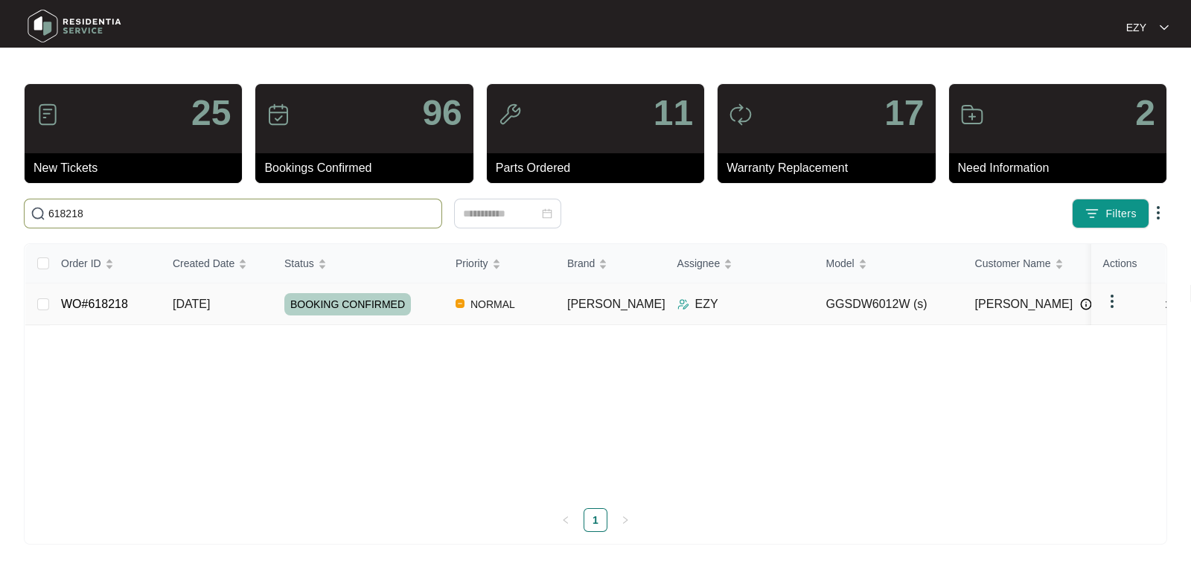
type input "618218"
click at [210, 305] on span "[DATE]" at bounding box center [191, 304] width 37 height 13
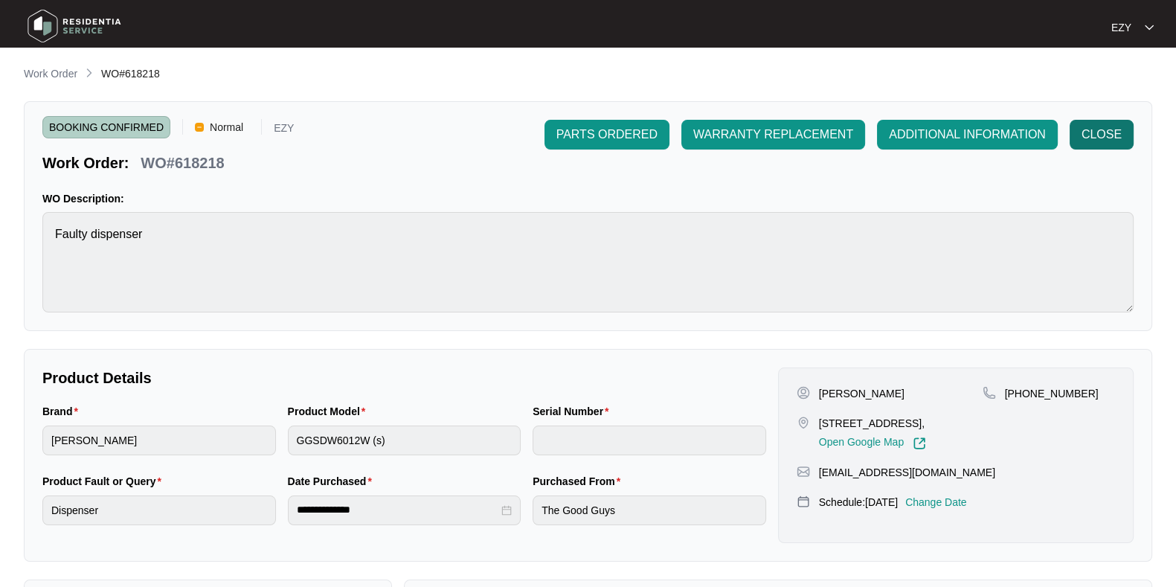
click at [1098, 141] on span "CLOSE" at bounding box center [1102, 135] width 40 height 18
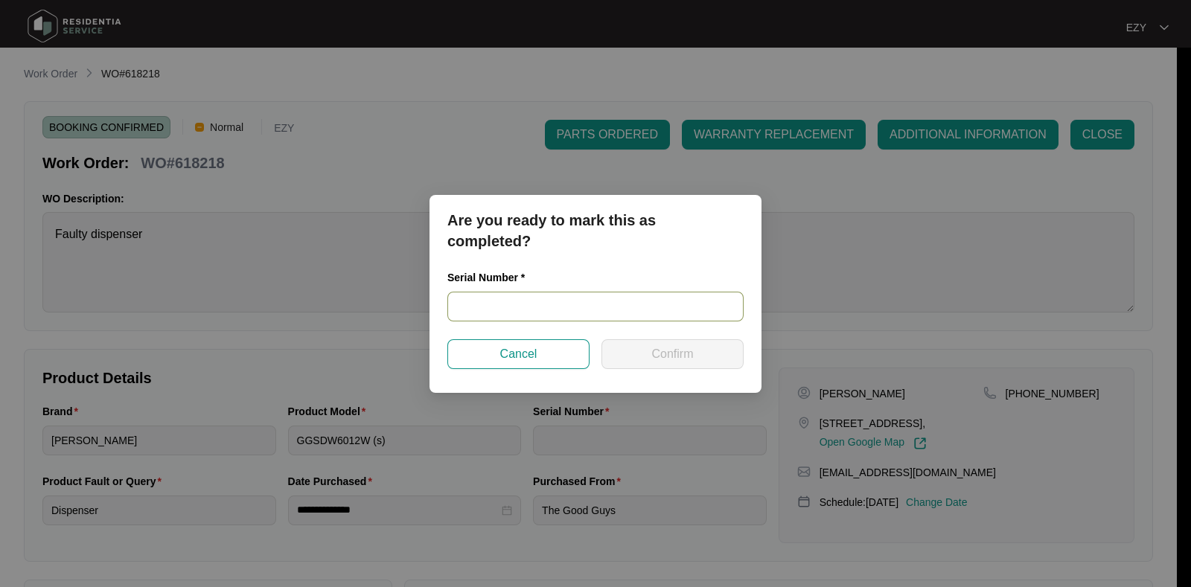
click at [510, 314] on input "text" at bounding box center [595, 307] width 296 height 30
paste input "23034242070100045"
type input "23034242070100045"
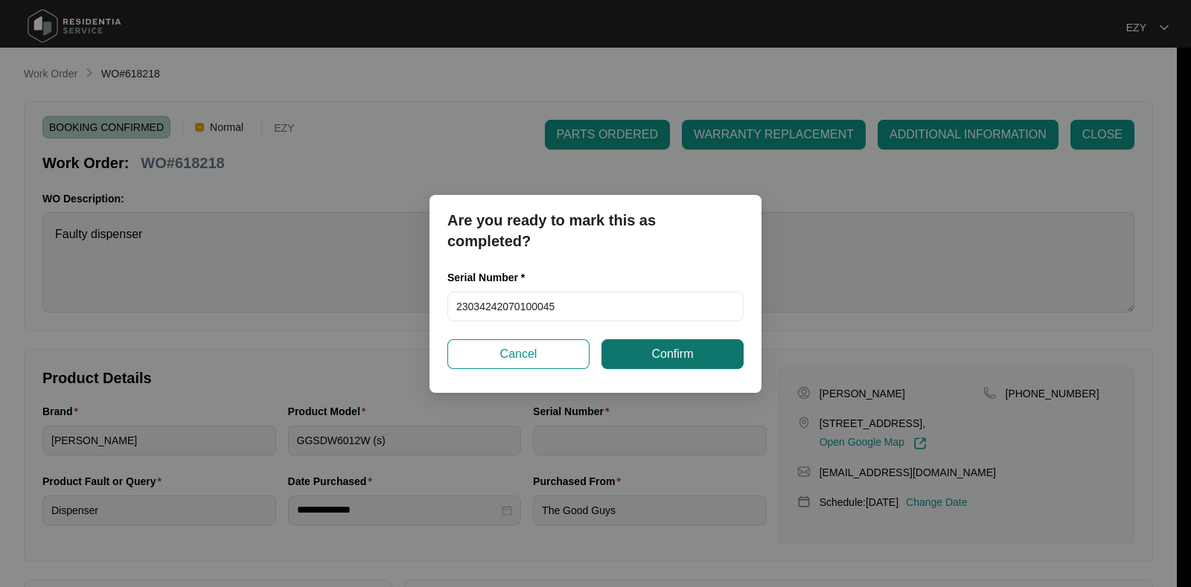
click at [691, 343] on button "Confirm" at bounding box center [672, 354] width 142 height 30
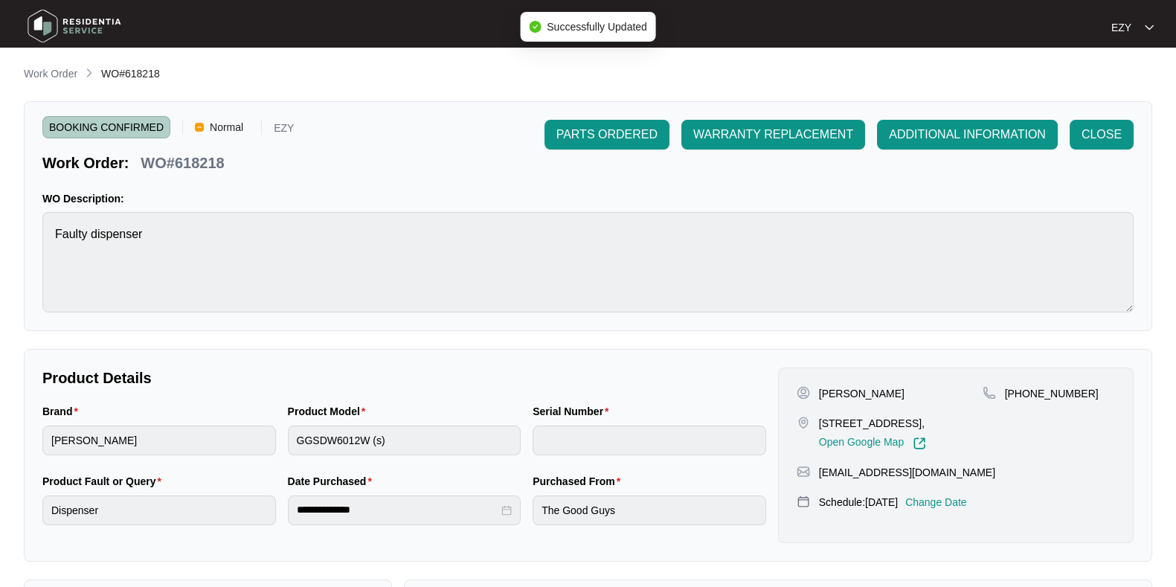
type input "23034242070100045"
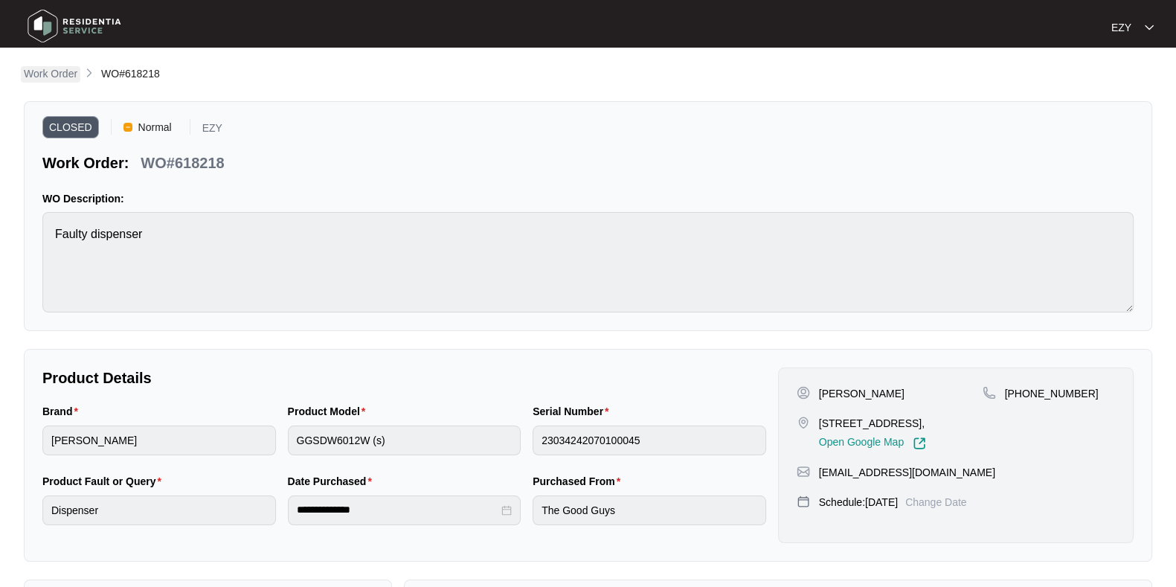
click at [51, 75] on p "Work Order" at bounding box center [51, 73] width 54 height 15
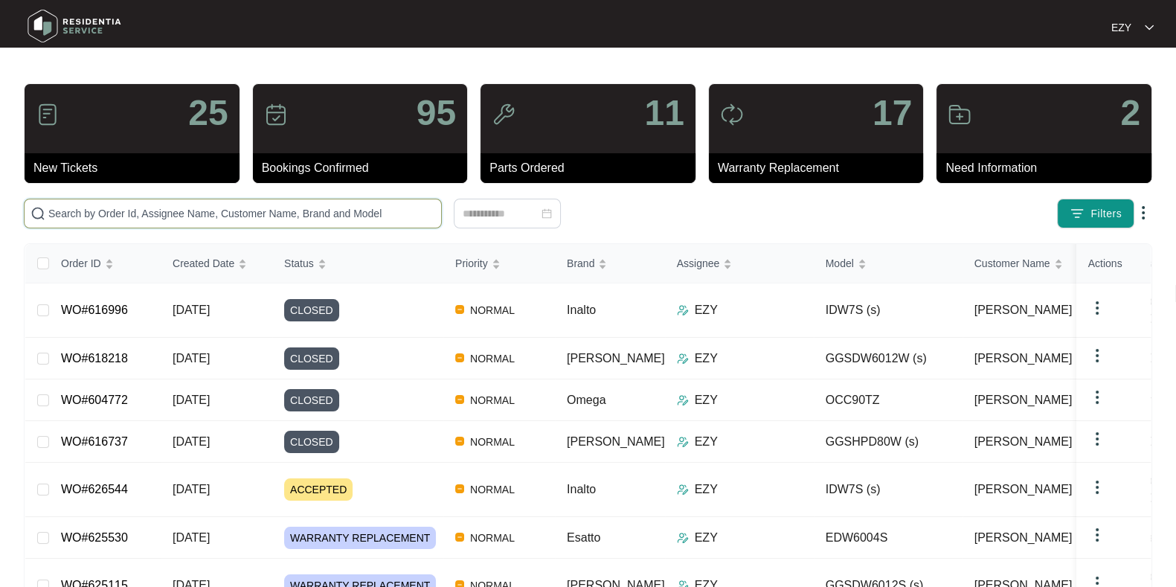
click at [313, 210] on input "text" at bounding box center [241, 213] width 387 height 16
paste input "624533"
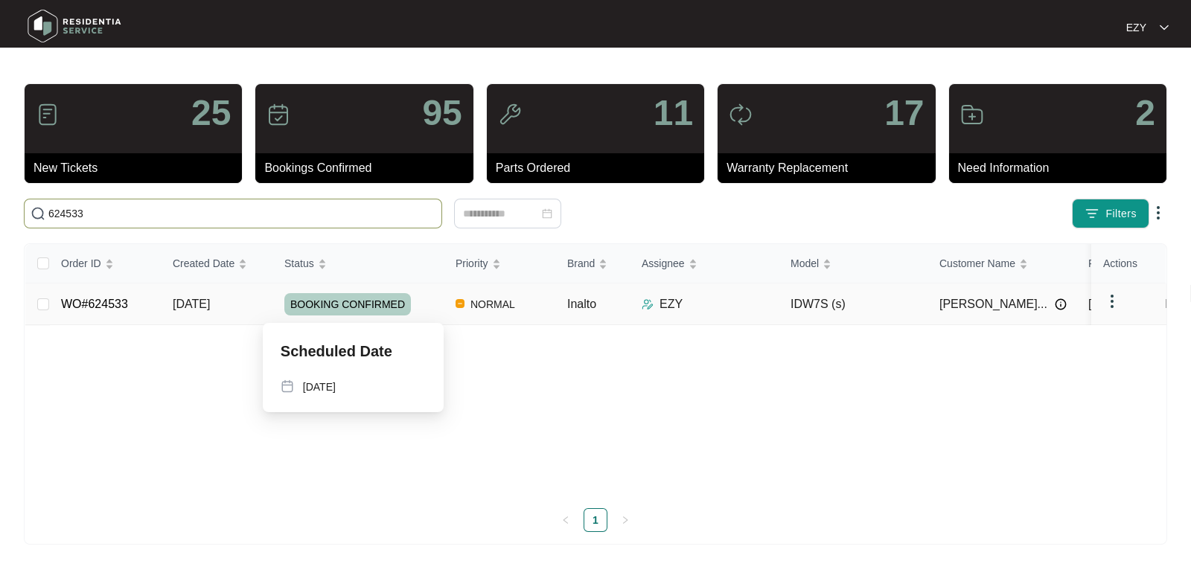
type input "624533"
click at [441, 303] on div "BOOKING CONFIRMED" at bounding box center [363, 304] width 159 height 22
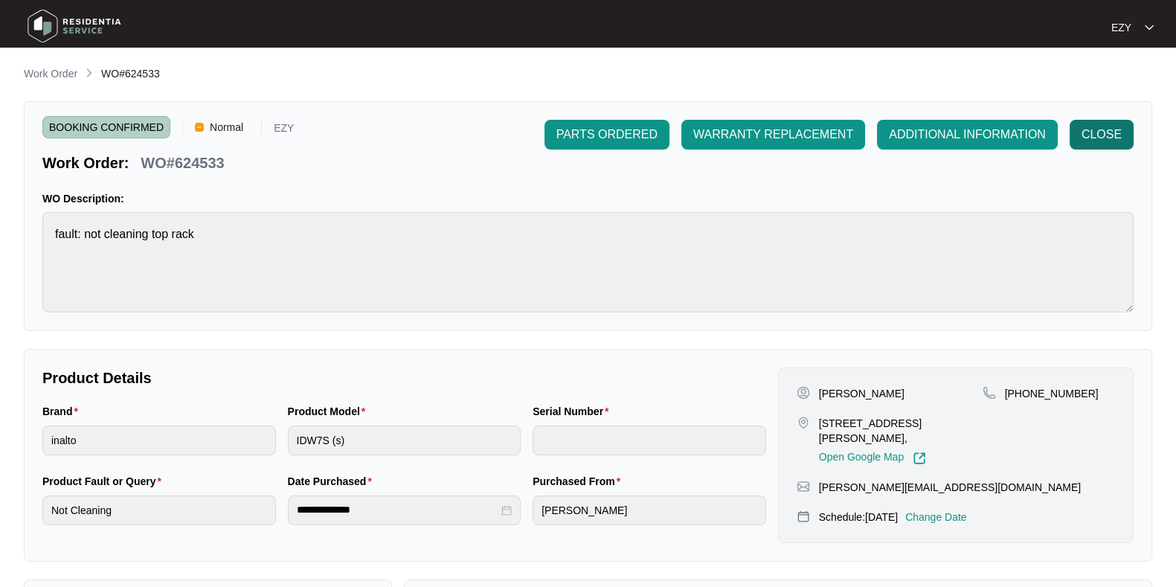
click at [1086, 135] on span "CLOSE" at bounding box center [1102, 135] width 40 height 18
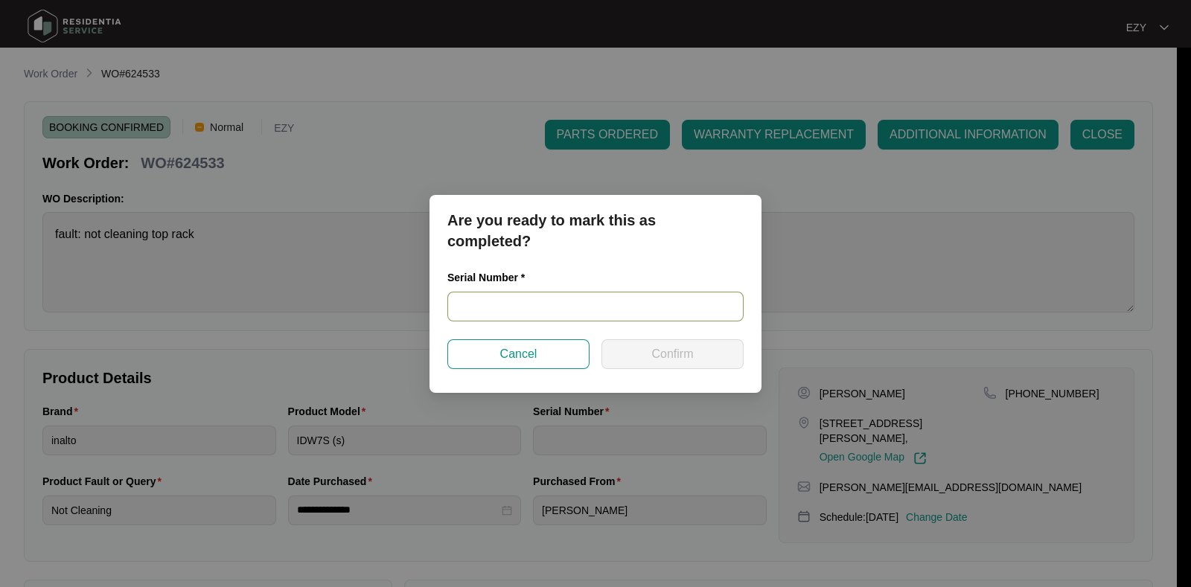
click at [534, 317] on input "text" at bounding box center [595, 307] width 296 height 30
paste input "24115682060100026"
type input "24115682060100026"
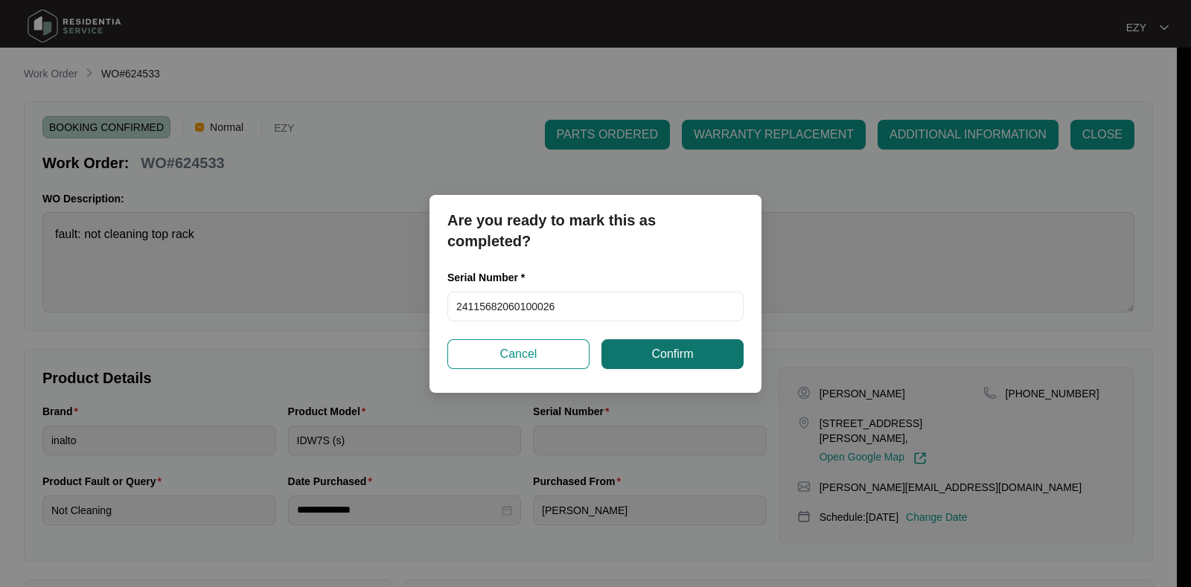
click at [642, 352] on button "Confirm" at bounding box center [672, 354] width 142 height 30
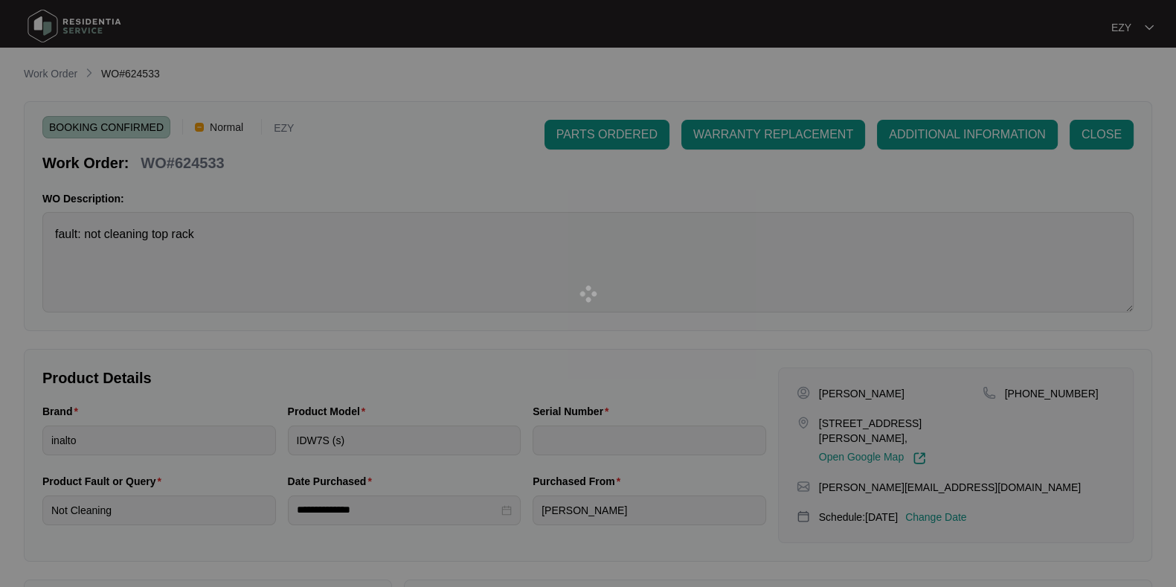
click at [642, 352] on div at bounding box center [588, 293] width 1176 height 587
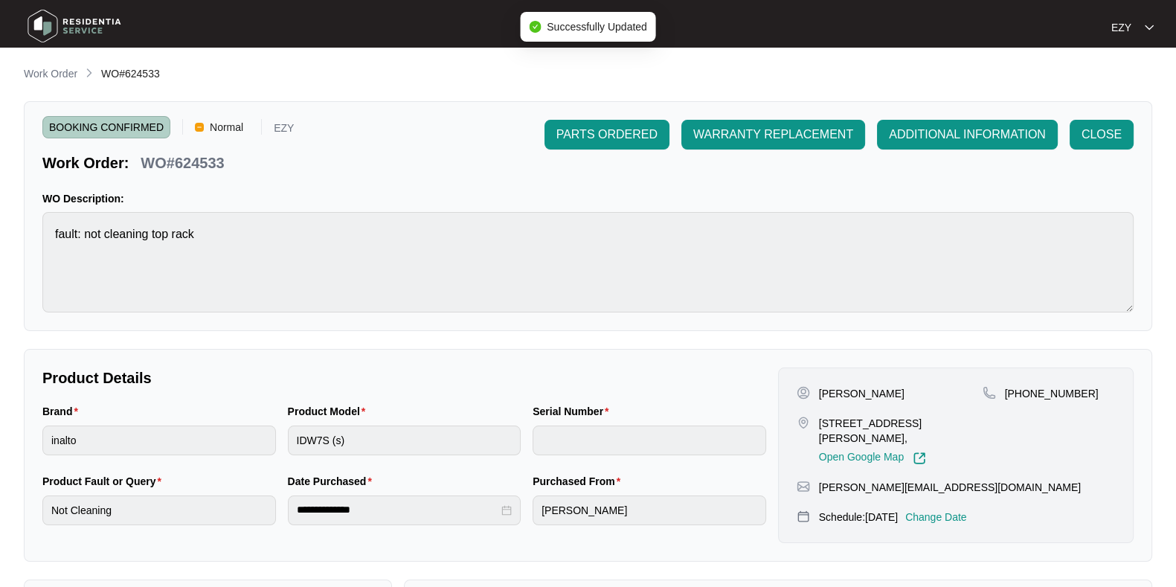
type input "24115682060100026"
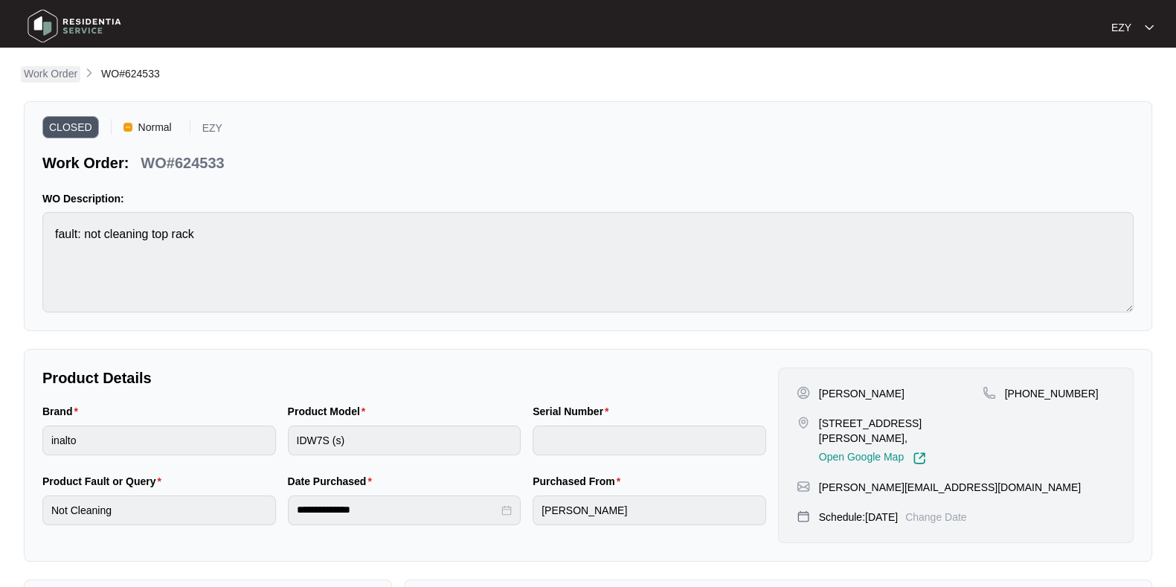
click at [62, 71] on p "Work Order" at bounding box center [51, 73] width 54 height 15
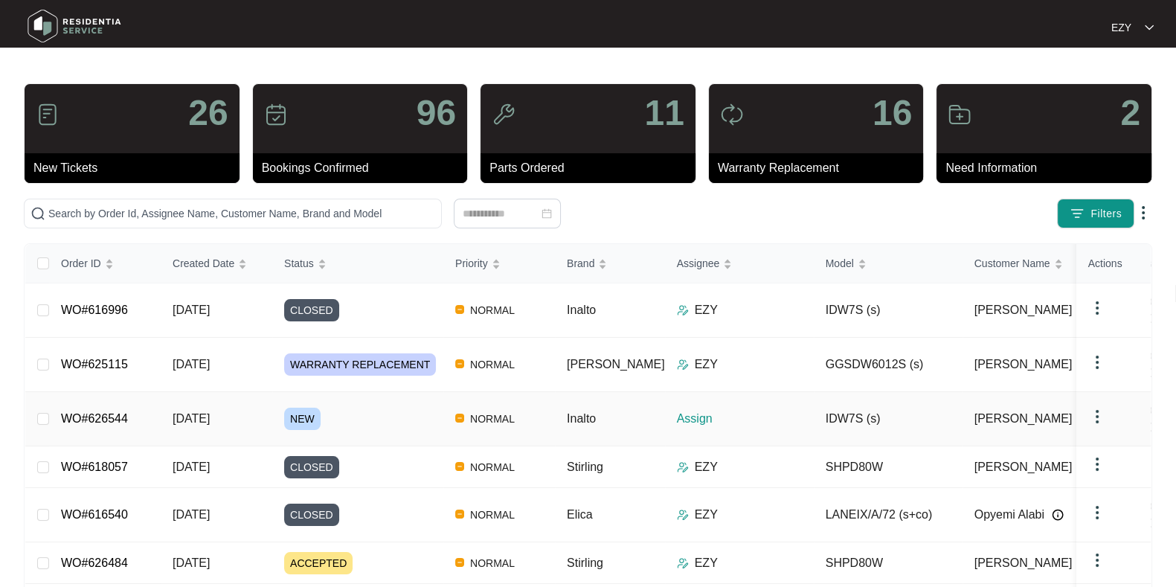
click at [365, 408] on div "NEW" at bounding box center [363, 419] width 159 height 22
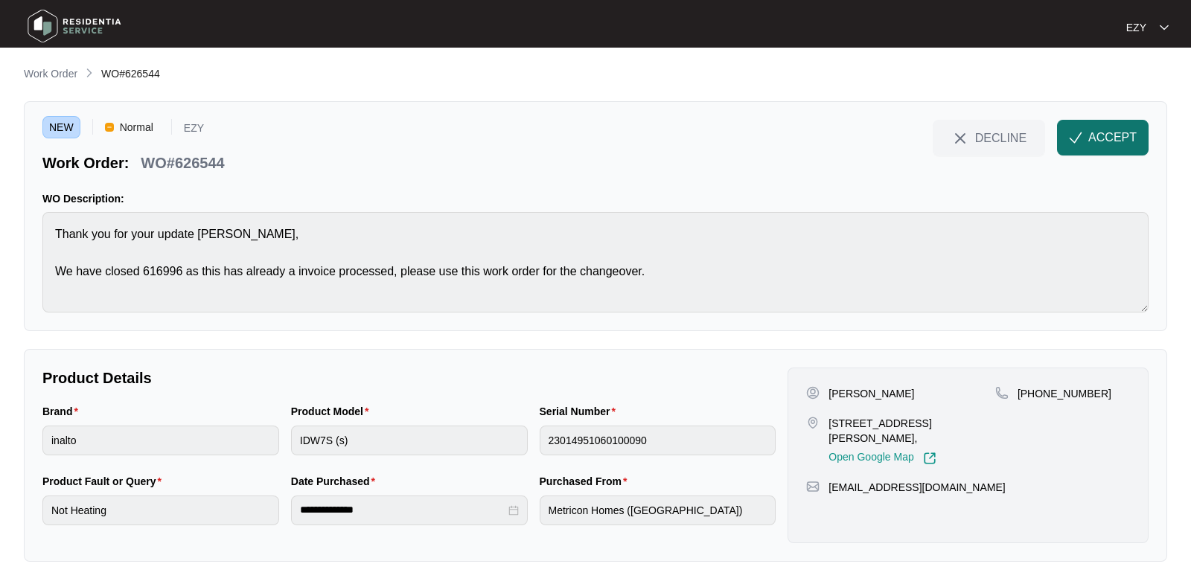
click at [1116, 145] on span "ACCEPT" at bounding box center [1112, 138] width 48 height 18
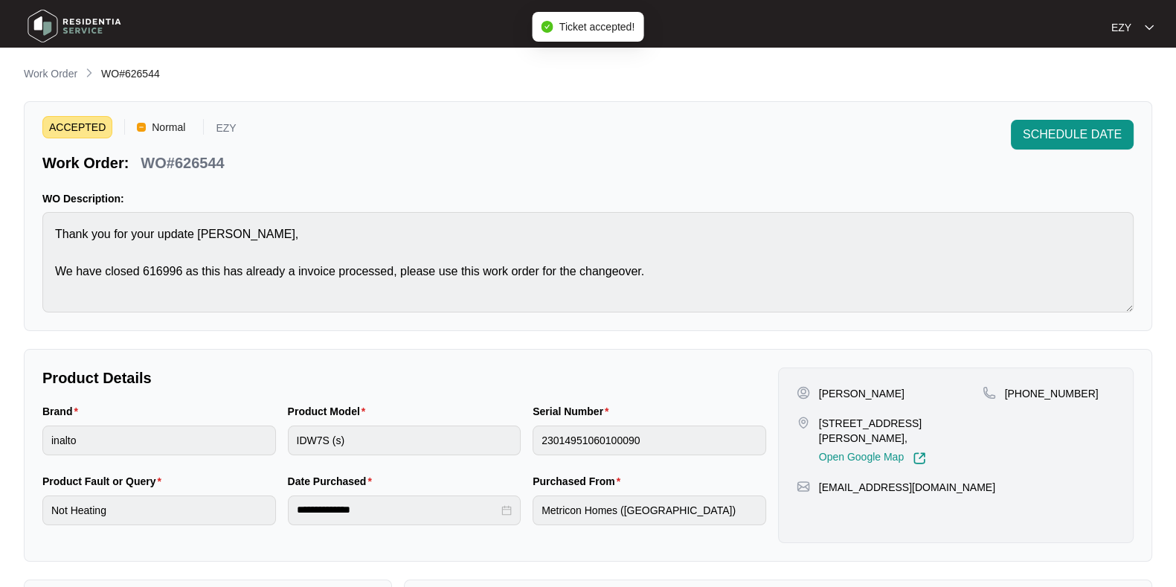
click at [162, 161] on p "WO#626544" at bounding box center [182, 163] width 83 height 21
copy div "WO#626544 SCHEDULE DATE"
click at [836, 418] on p "[STREET_ADDRESS][PERSON_NAME]," at bounding box center [901, 431] width 164 height 30
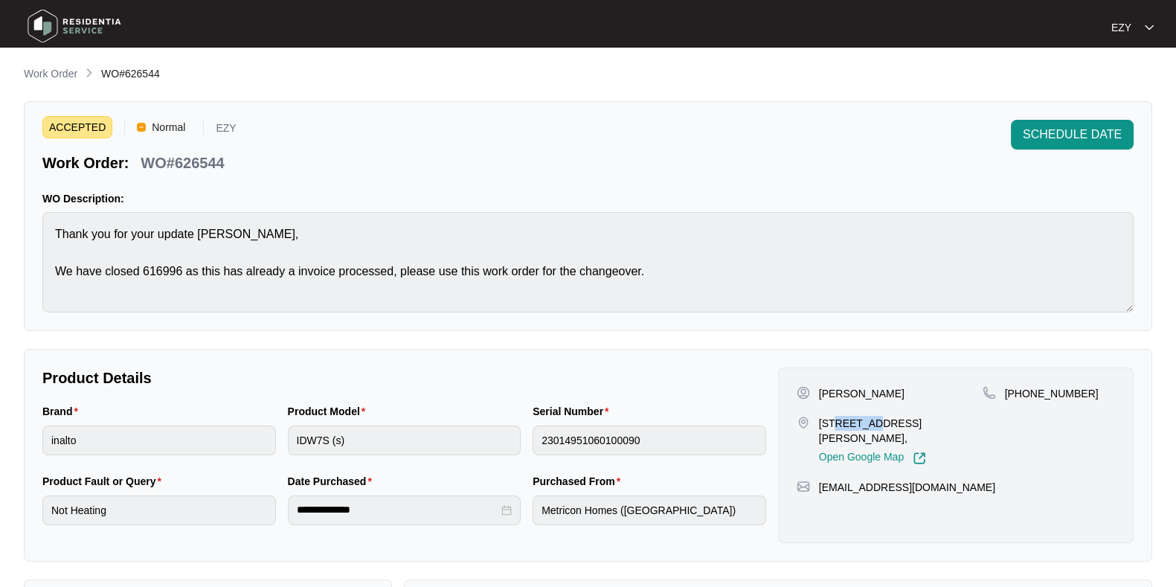
click at [836, 418] on p "[STREET_ADDRESS][PERSON_NAME]," at bounding box center [901, 431] width 164 height 30
copy p "[STREET_ADDRESS][PERSON_NAME],"
click at [848, 396] on p "[PERSON_NAME]" at bounding box center [862, 393] width 86 height 15
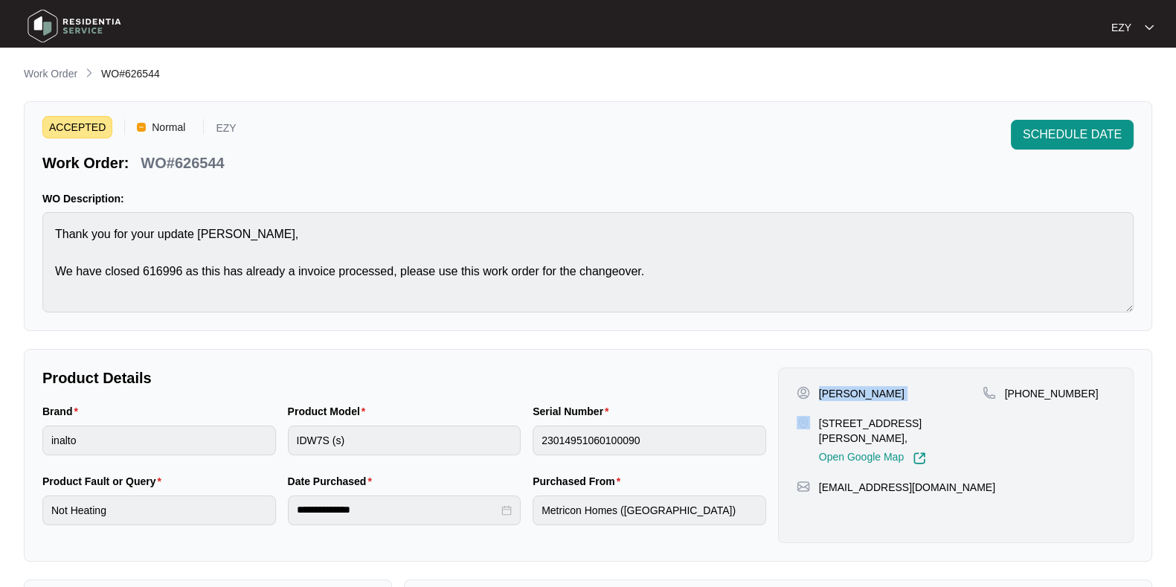
click at [848, 396] on p "[PERSON_NAME]" at bounding box center [862, 393] width 86 height 15
copy p "[PERSON_NAME]"
click at [188, 169] on p "WO#626544" at bounding box center [182, 163] width 83 height 21
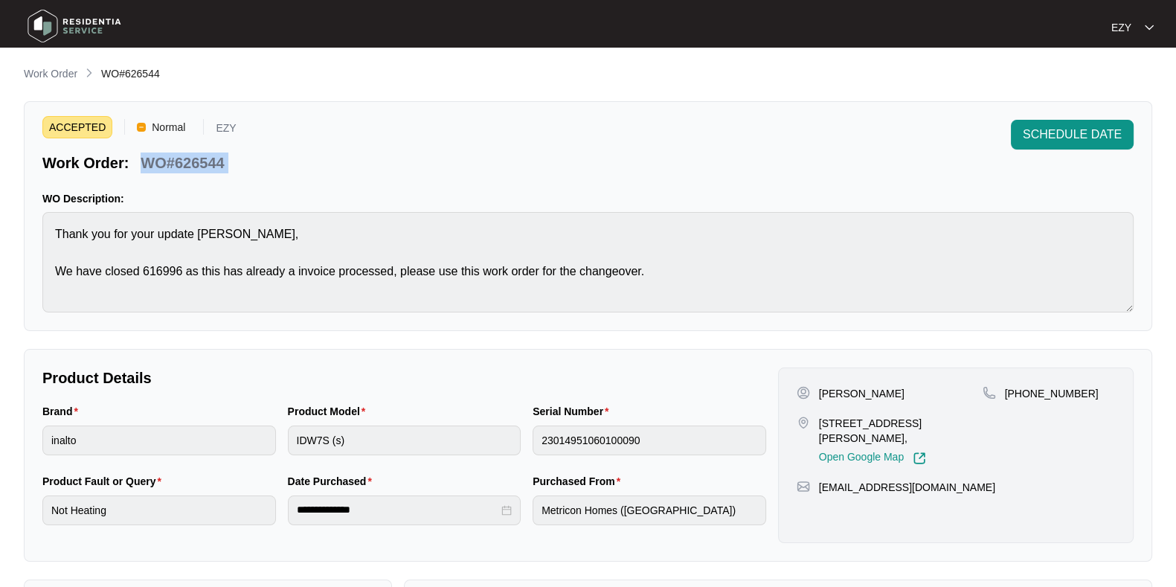
copy div "WO#626544 SCHEDULE DATE"
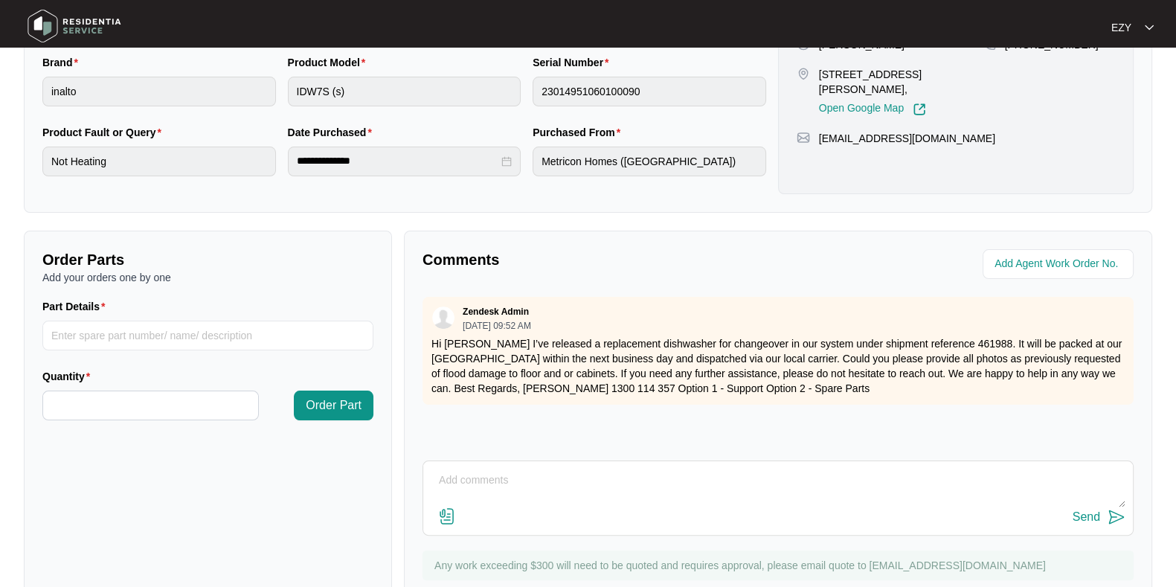
scroll to position [388, 0]
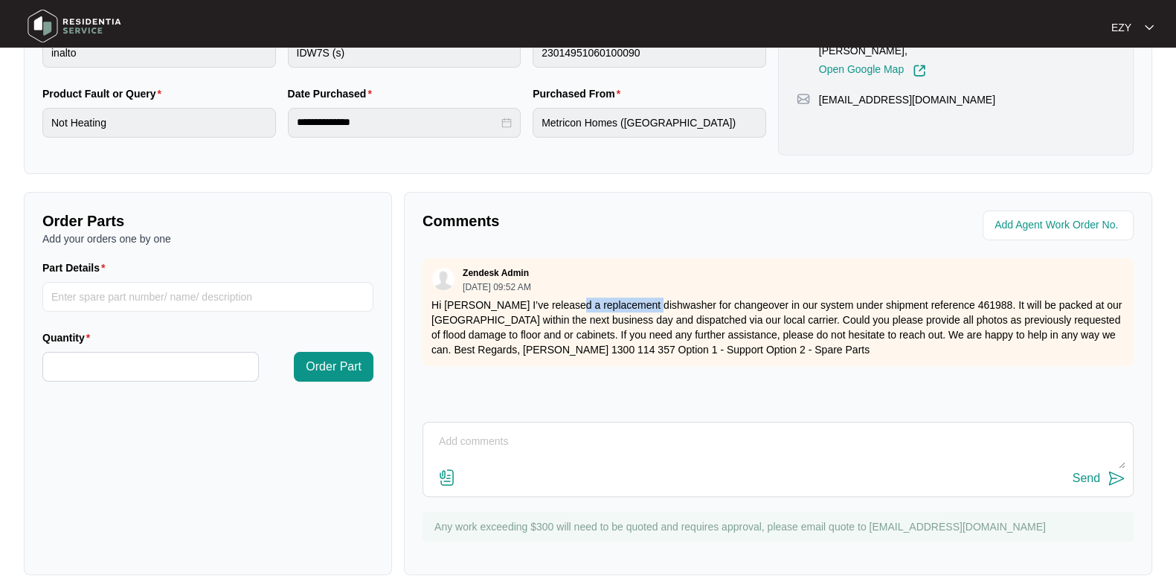
drag, startPoint x: 561, startPoint y: 301, endPoint x: 644, endPoint y: 304, distance: 83.4
click at [644, 304] on p "Hi [PERSON_NAME] I’ve released a replacement dishwasher for changeover in our s…" at bounding box center [779, 328] width 694 height 60
click at [623, 302] on p "Hi [PERSON_NAME] I’ve released a replacement dishwasher for changeover in our s…" at bounding box center [779, 328] width 694 height 60
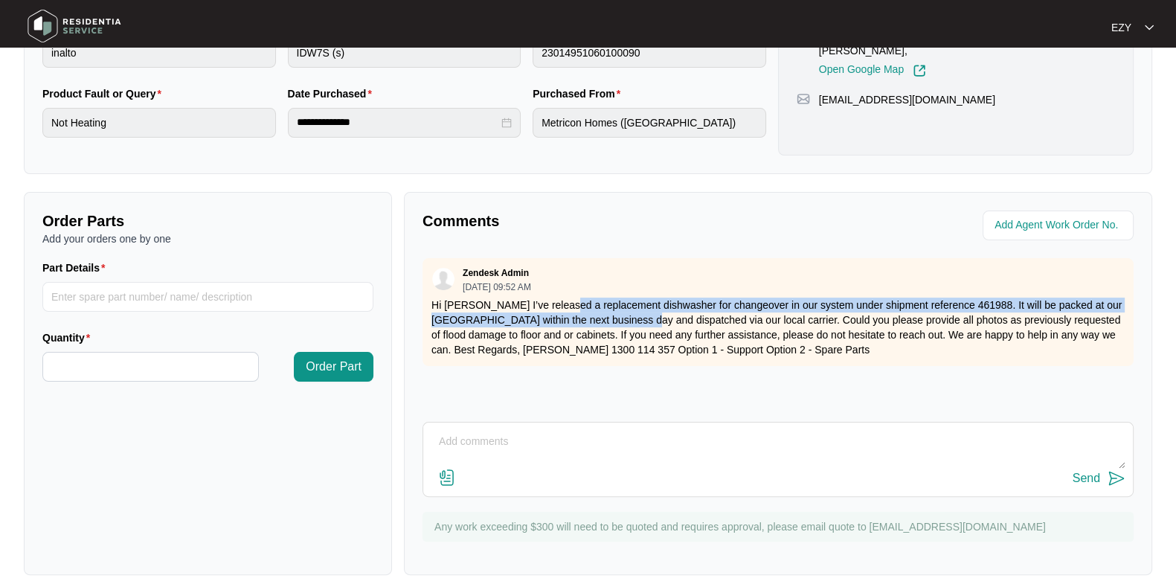
drag, startPoint x: 557, startPoint y: 302, endPoint x: 670, endPoint y: 311, distance: 113.5
click at [670, 311] on p "Hi [PERSON_NAME] I’ve released a replacement dishwasher for changeover in our s…" at bounding box center [779, 328] width 694 height 60
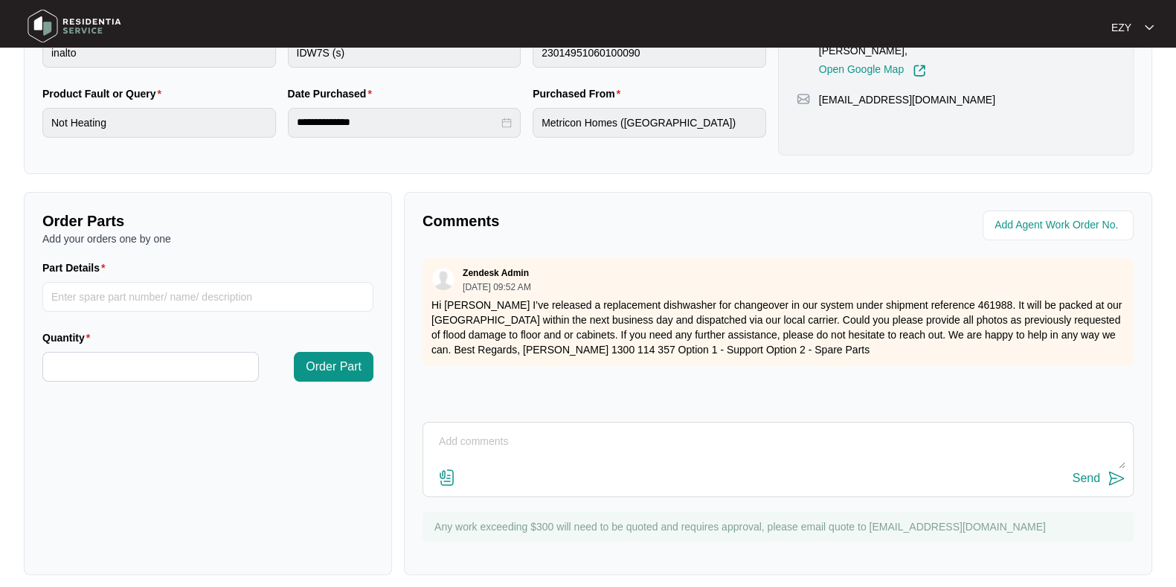
click at [673, 312] on p "Hi [PERSON_NAME] I’ve released a replacement dishwasher for changeover in our s…" at bounding box center [779, 328] width 694 height 60
drag, startPoint x: 668, startPoint y: 303, endPoint x: 612, endPoint y: 294, distance: 56.5
click at [612, 294] on div "Zendesk Admin 08/13/2025 at 09:52 AM Hi Angelina I’ve released a replacement di…" at bounding box center [778, 312] width 711 height 108
drag, startPoint x: 559, startPoint y: 303, endPoint x: 670, endPoint y: 310, distance: 111.9
click at [670, 310] on p "Hi [PERSON_NAME] I’ve released a replacement dishwasher for changeover in our s…" at bounding box center [779, 328] width 694 height 60
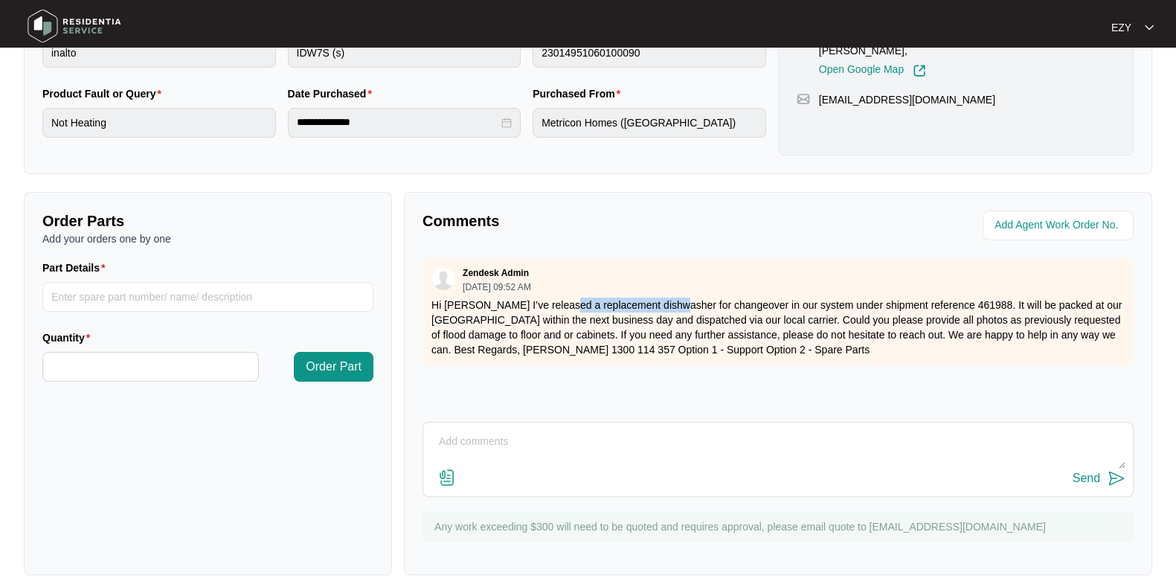
copy p "replacement dishwasher"
click at [955, 299] on p "Hi [PERSON_NAME] I’ve released a replacement dishwasher for changeover in our s…" at bounding box center [779, 328] width 694 height 60
copy p "461988"
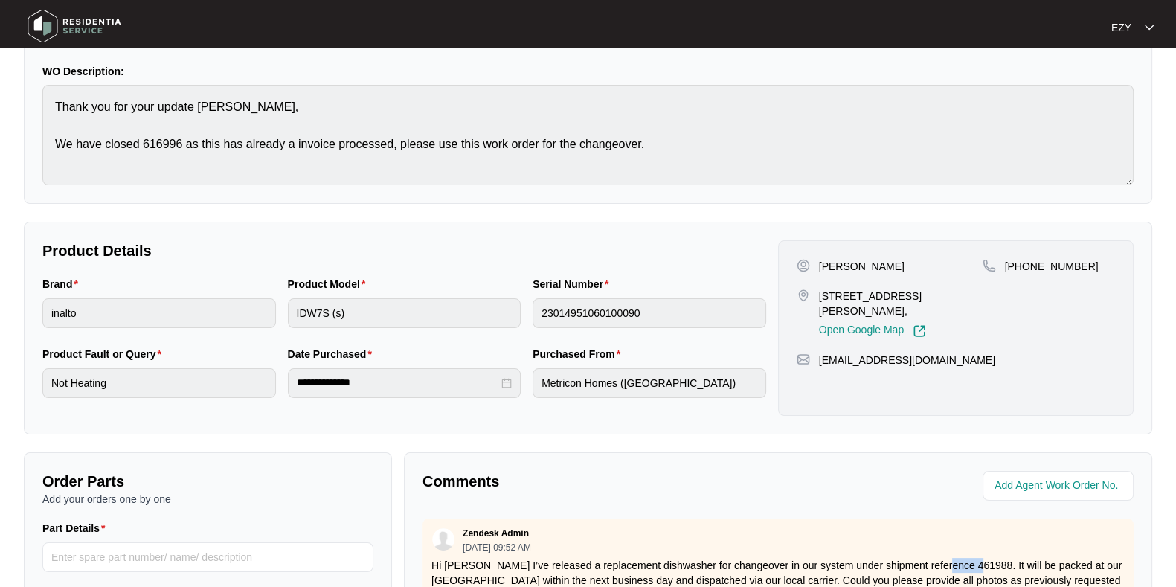
scroll to position [126, 0]
drag, startPoint x: 1082, startPoint y: 273, endPoint x: 1024, endPoint y: 268, distance: 58.3
click at [1024, 268] on div "[PHONE_NUMBER]" at bounding box center [1049, 267] width 132 height 15
copy p "412531122"
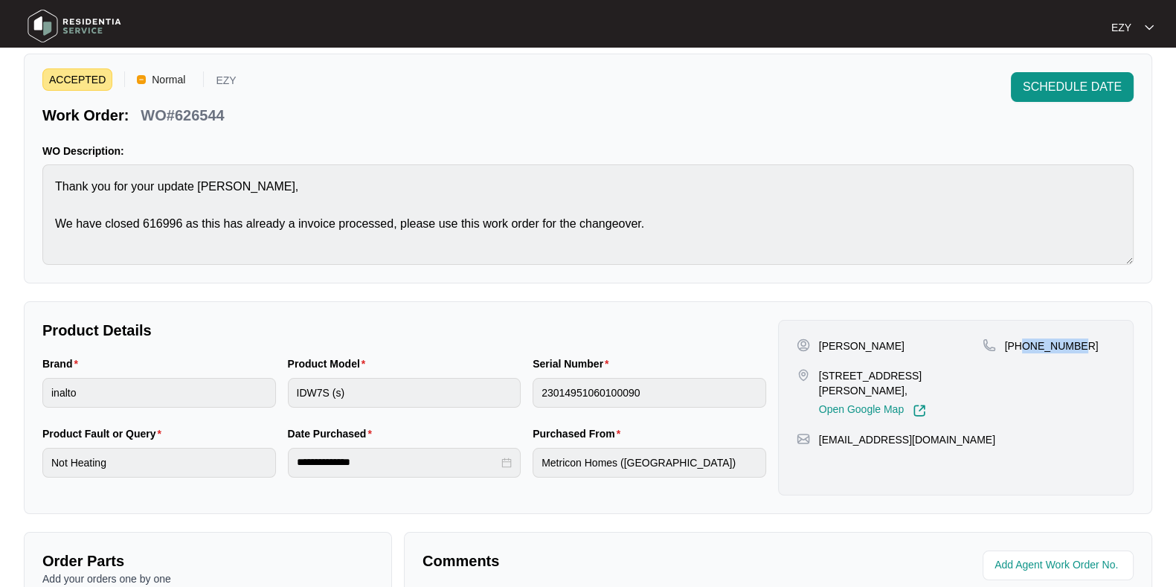
scroll to position [0, 0]
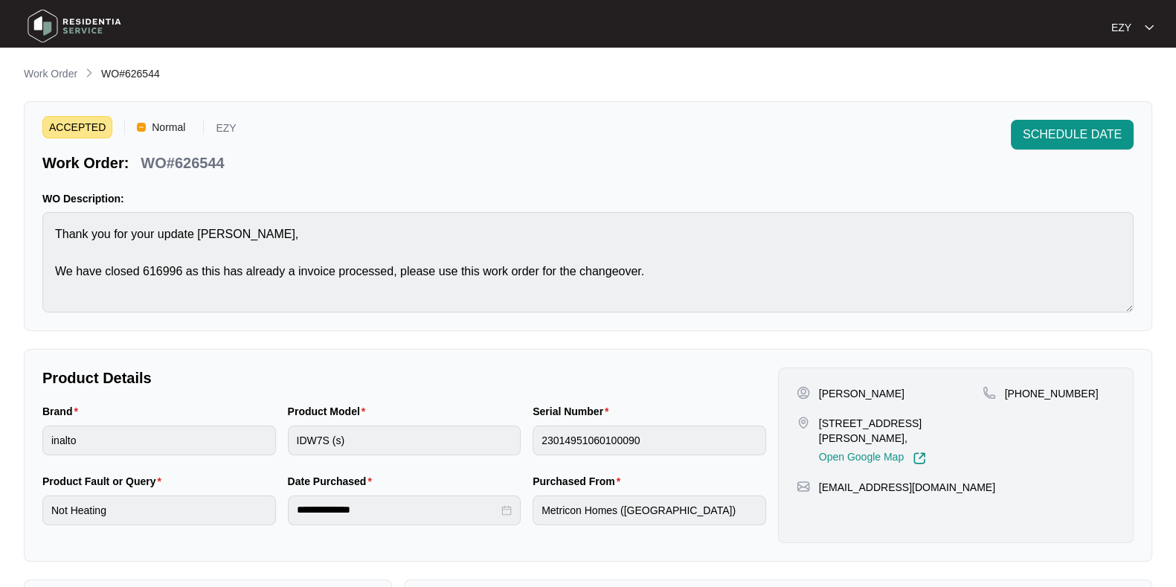
click at [61, 63] on main "**********" at bounding box center [588, 493] width 1176 height 987
click at [66, 68] on p "Work Order" at bounding box center [51, 73] width 54 height 15
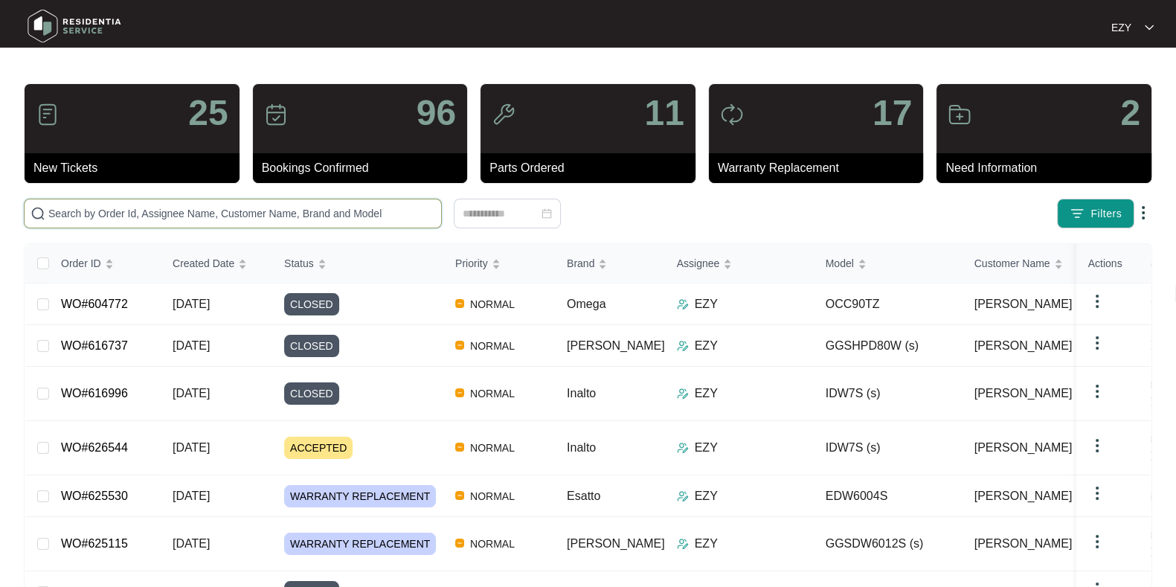
click at [252, 211] on input "text" at bounding box center [241, 213] width 387 height 16
paste input "Opyemi Alabi"
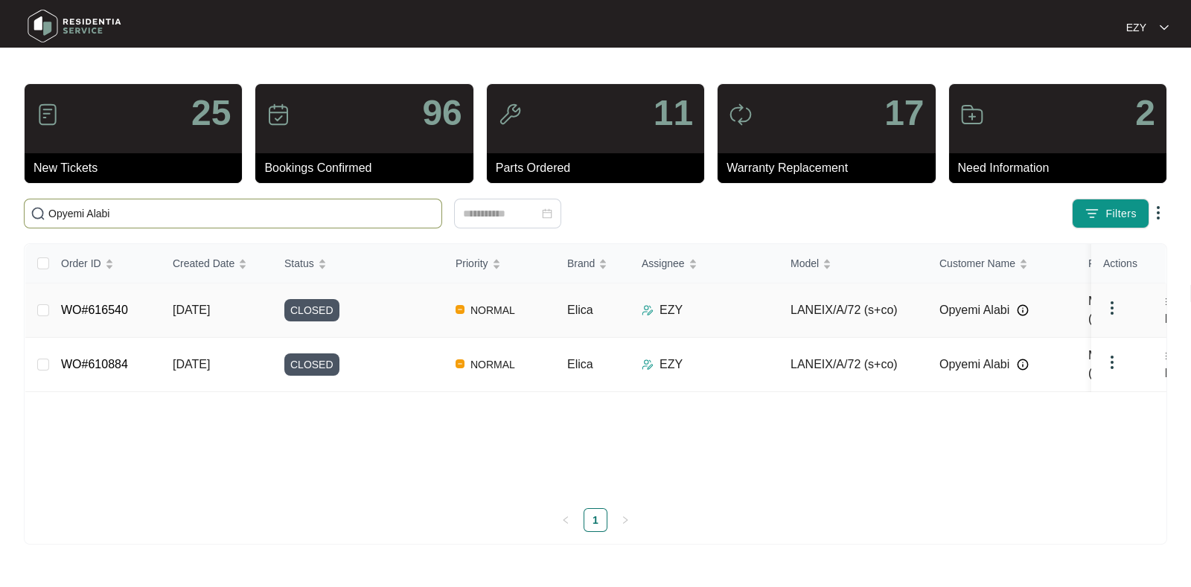
type input "Opyemi Alabi"
click at [372, 310] on div "CLOSED" at bounding box center [363, 310] width 159 height 22
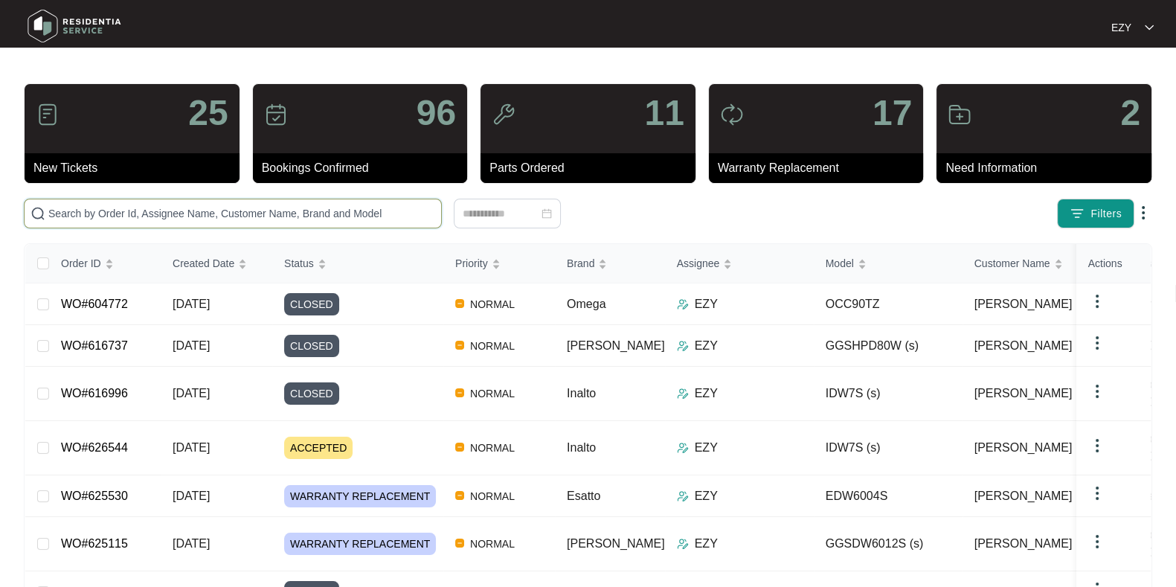
click at [176, 211] on input "text" at bounding box center [241, 213] width 387 height 16
paste input "Opyemi Alabi"
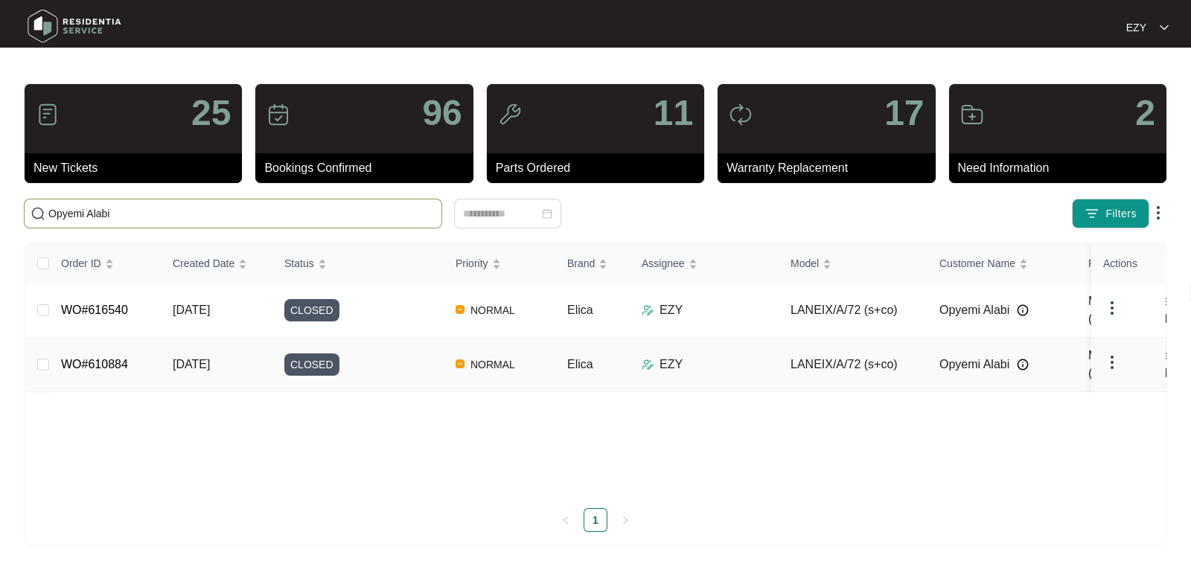
type input "Opyemi Alabi"
click at [147, 341] on td "WO#610884" at bounding box center [105, 365] width 112 height 54
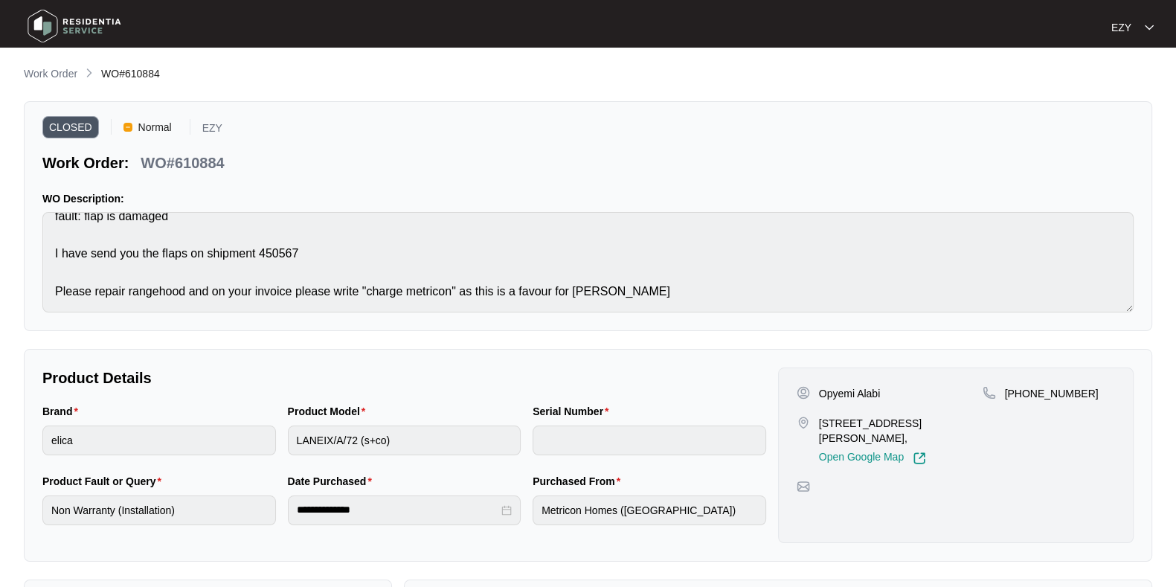
click at [141, 63] on main "**********" at bounding box center [588, 414] width 1176 height 828
copy span "610884"
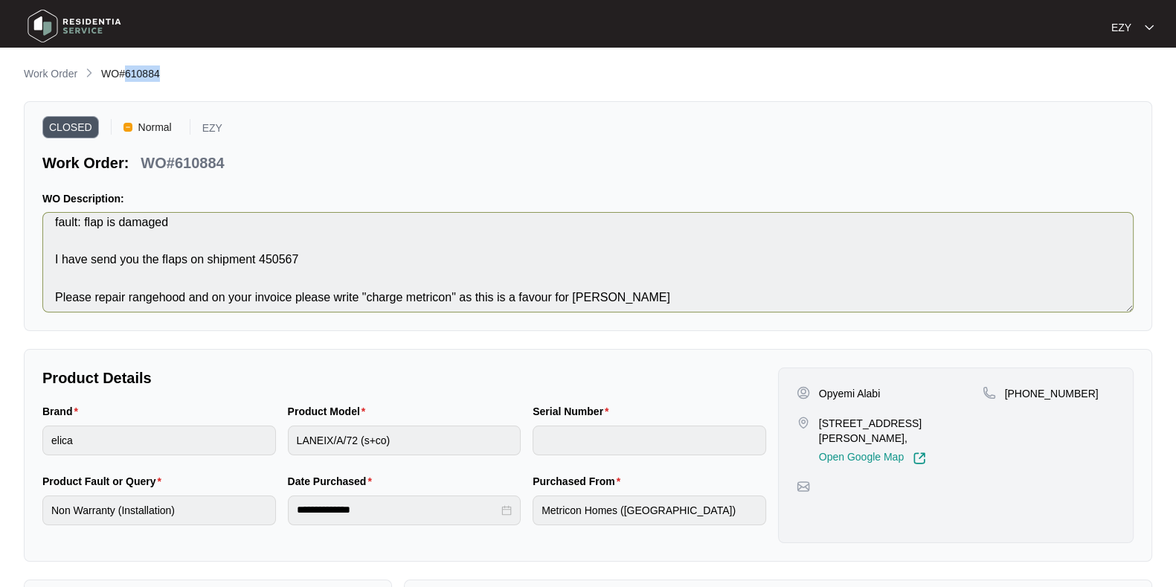
scroll to position [9, 0]
